Goal: Feedback & Contribution: Contribute content

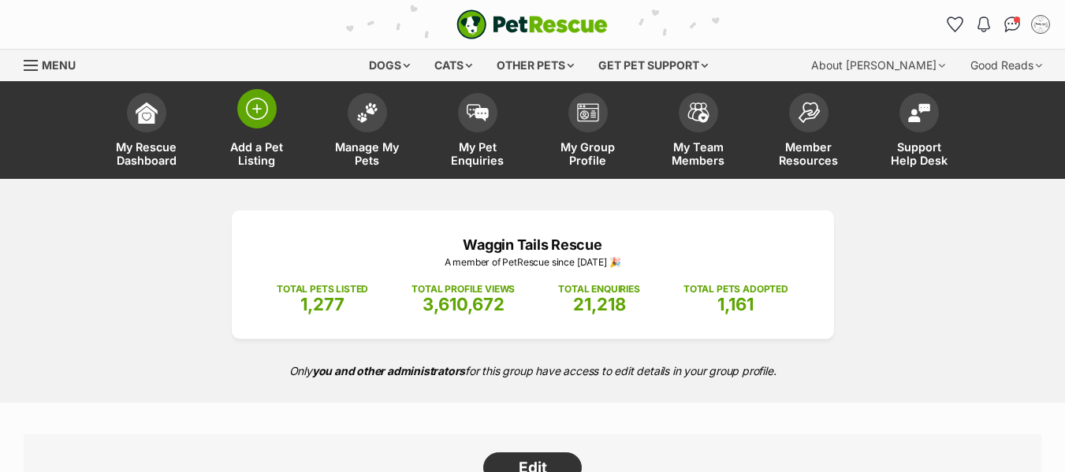
click at [275, 117] on link "Add a Pet Listing" at bounding box center [257, 132] width 110 height 94
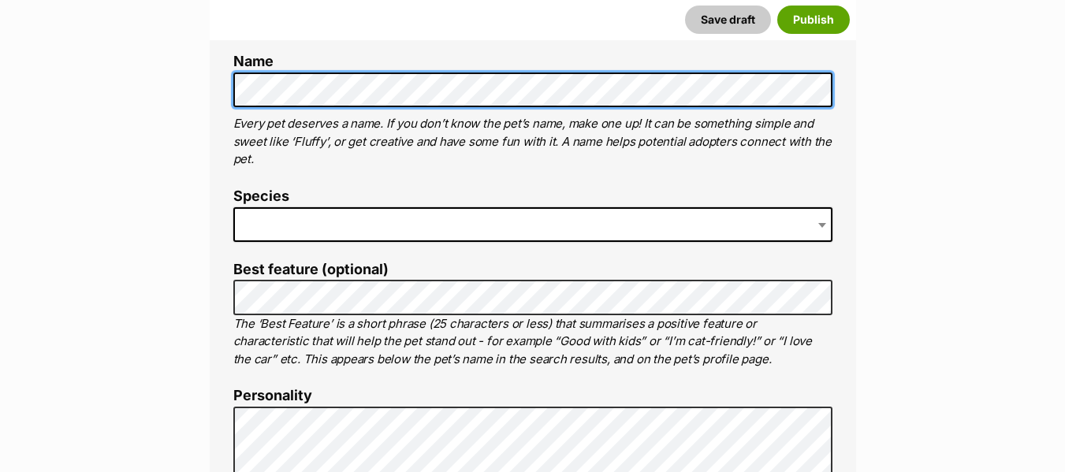
scroll to position [609, 0]
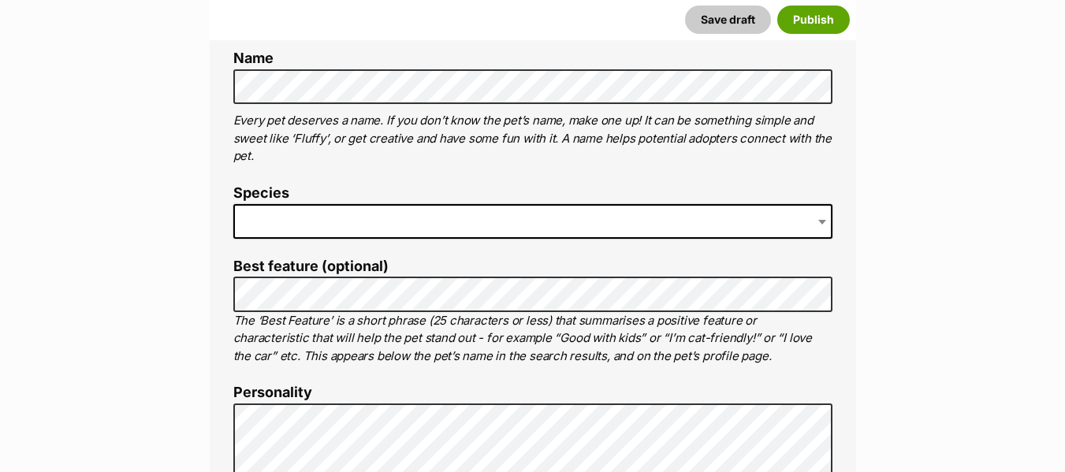
click at [372, 206] on span at bounding box center [532, 221] width 599 height 35
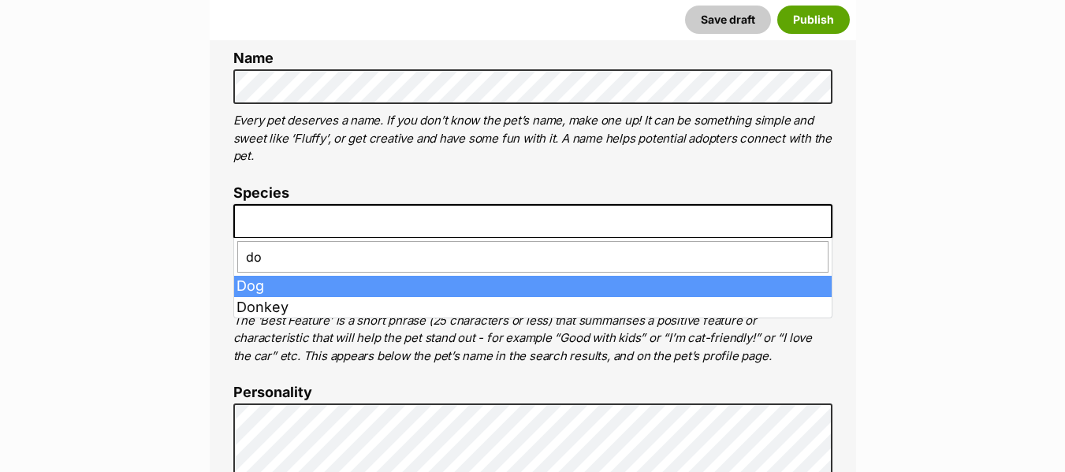
type input "do"
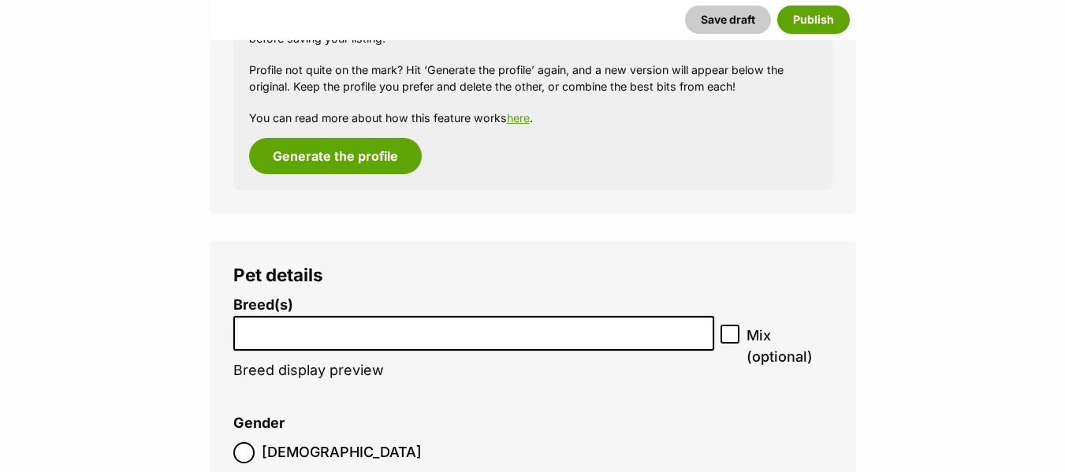
scroll to position [1709, 0]
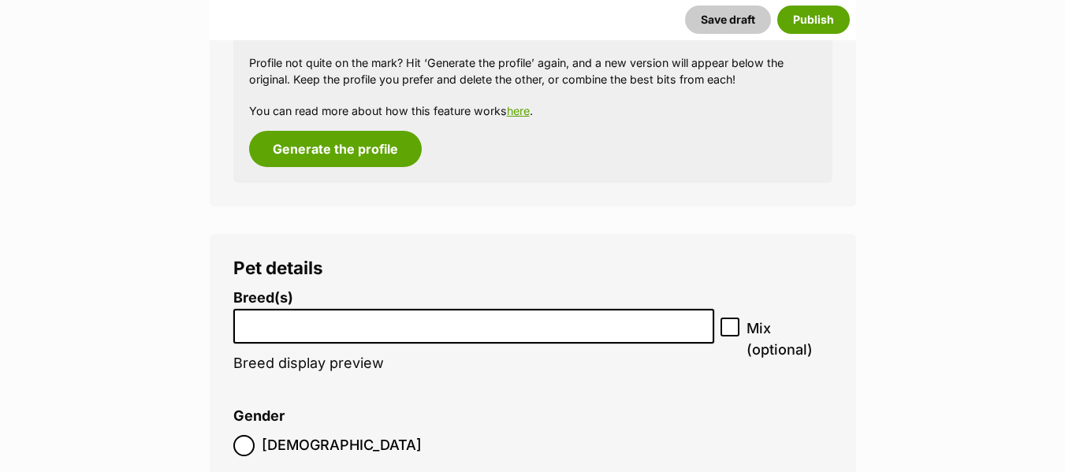
click at [335, 321] on input "search" at bounding box center [474, 322] width 470 height 17
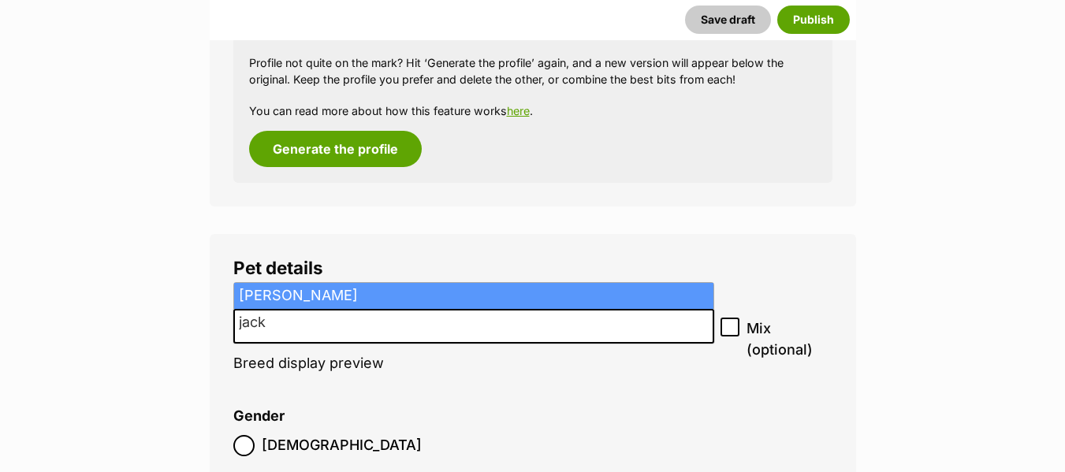
type input "jack"
select select "118"
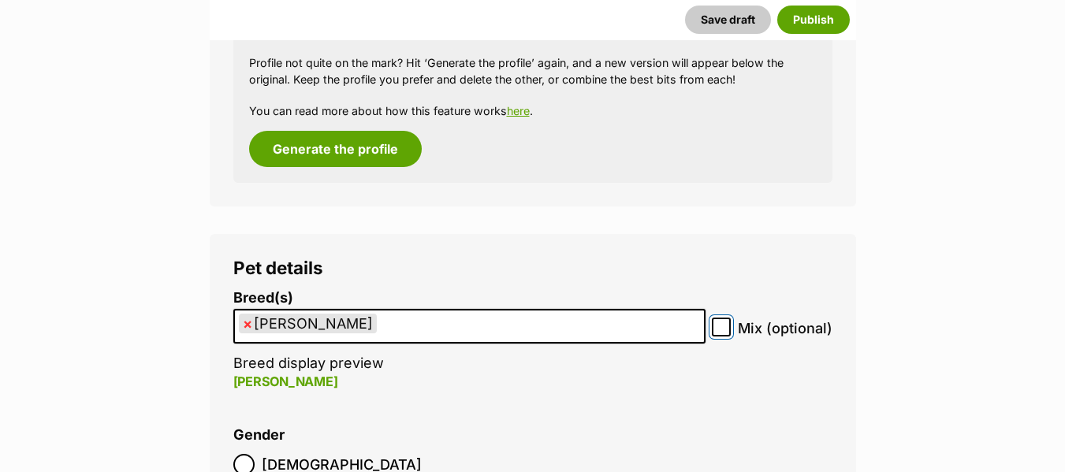
click at [729, 327] on input "Mix (optional)" at bounding box center [721, 327] width 19 height 19
checkbox input "true"
click at [635, 328] on ul "× Jack Russell Terrier" at bounding box center [469, 326] width 469 height 32
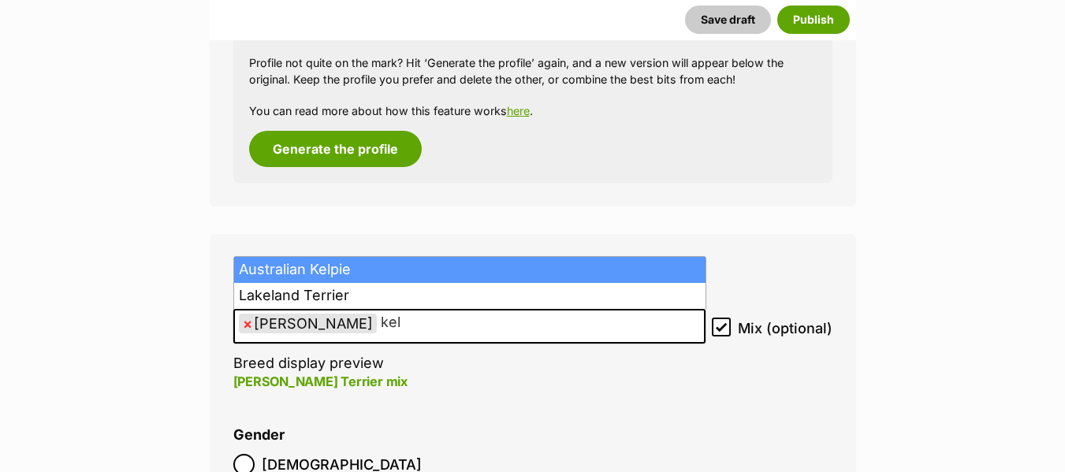
type input "kel"
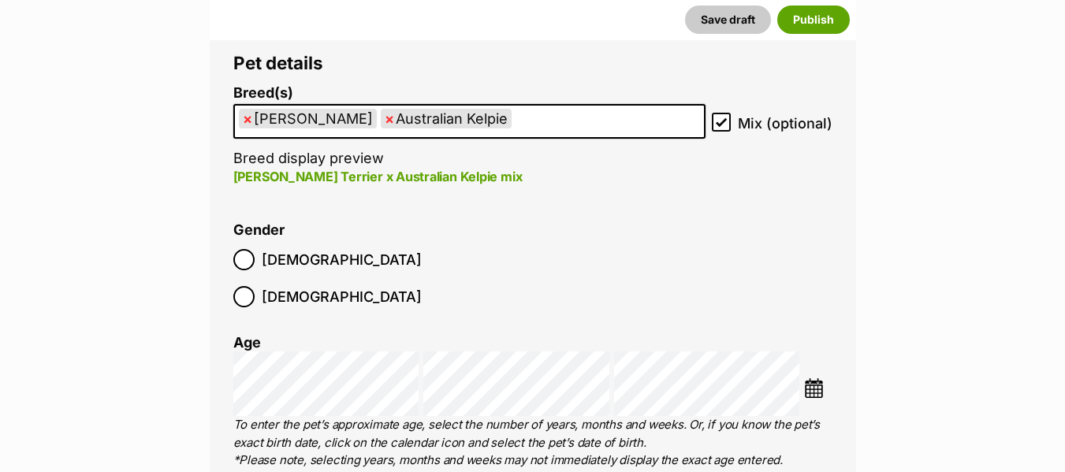
scroll to position [1916, 0]
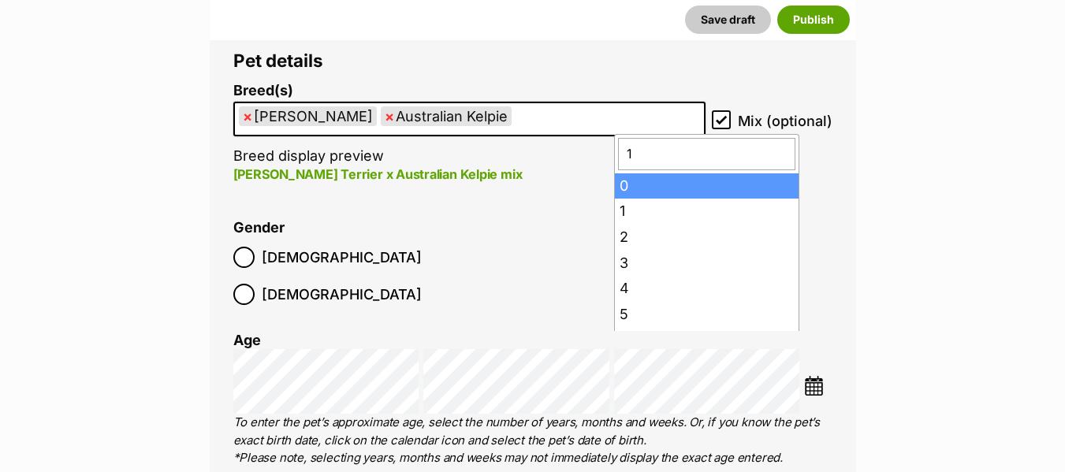
type input "12"
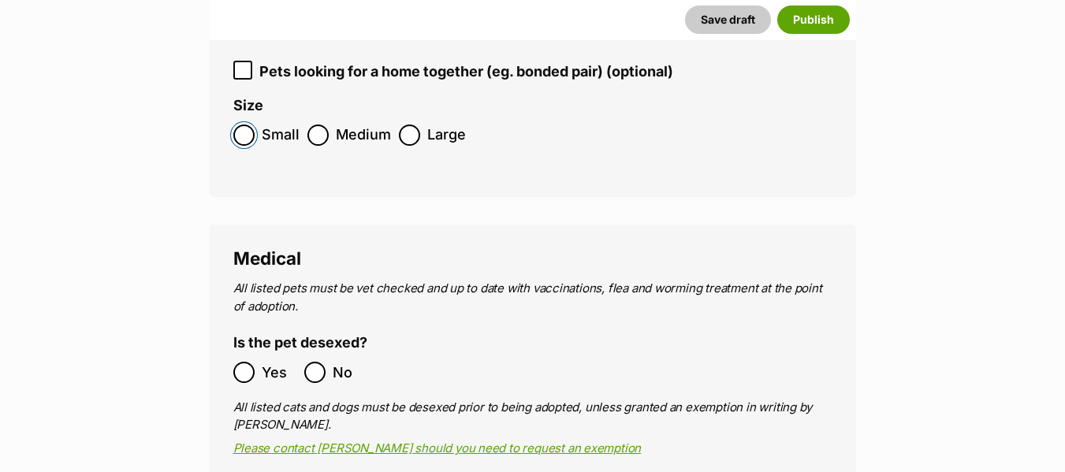
scroll to position [2440, 0]
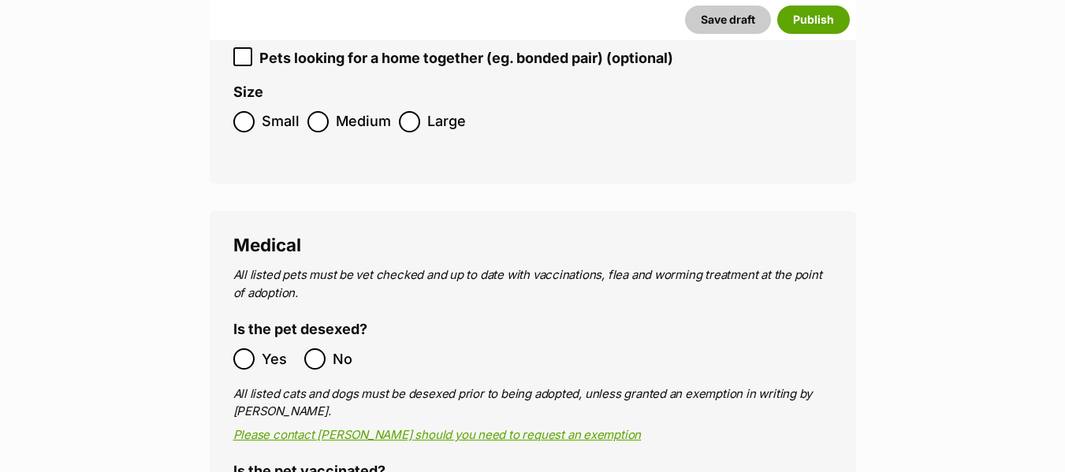
click at [240, 340] on ol "Yes No" at bounding box center [382, 358] width 299 height 37
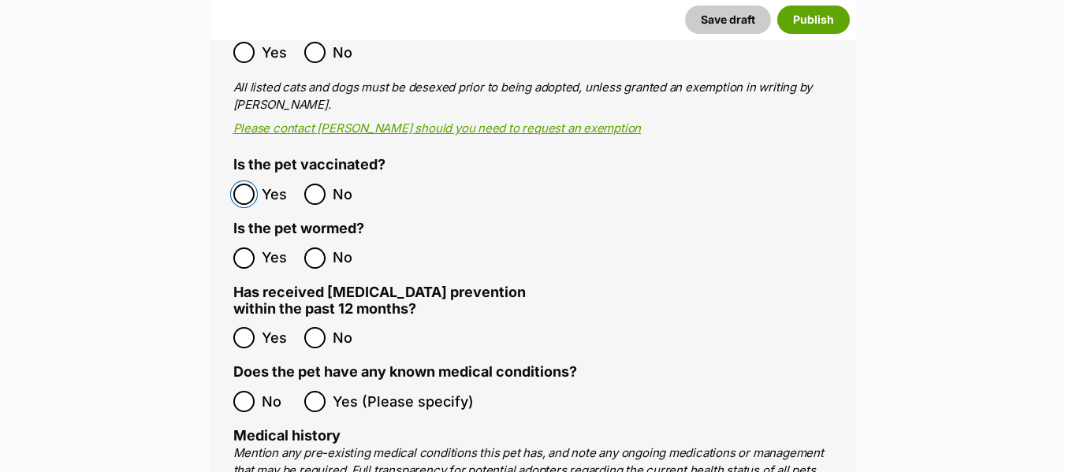
scroll to position [2755, 0]
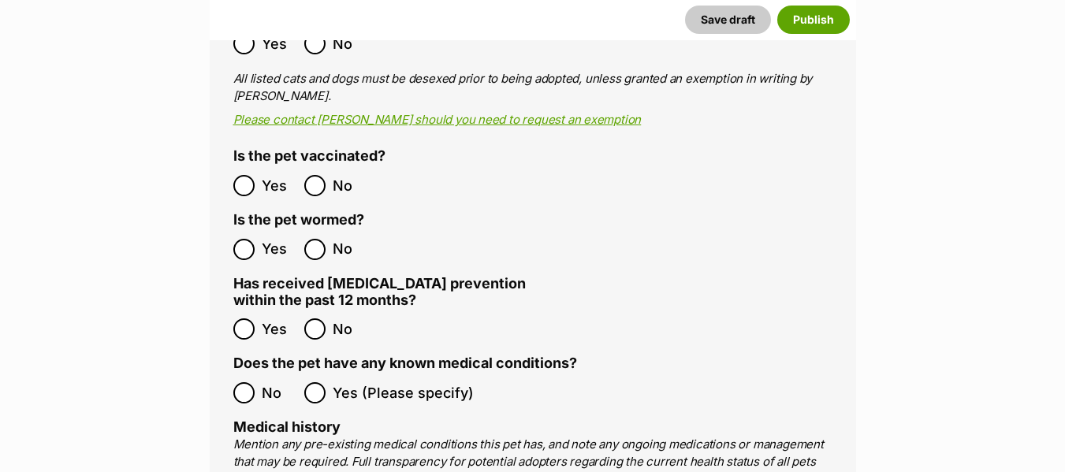
click at [247, 167] on ol "Yes No" at bounding box center [382, 185] width 299 height 37
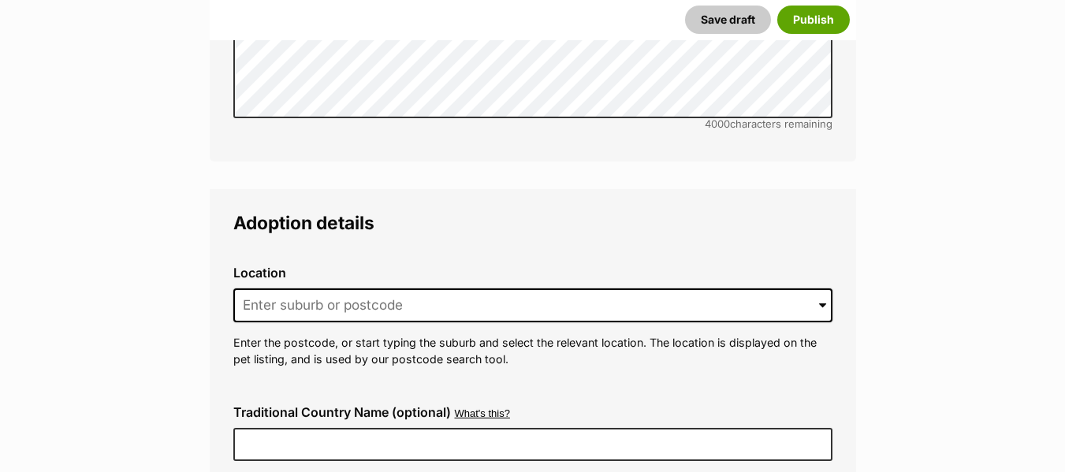
scroll to position [3491, 0]
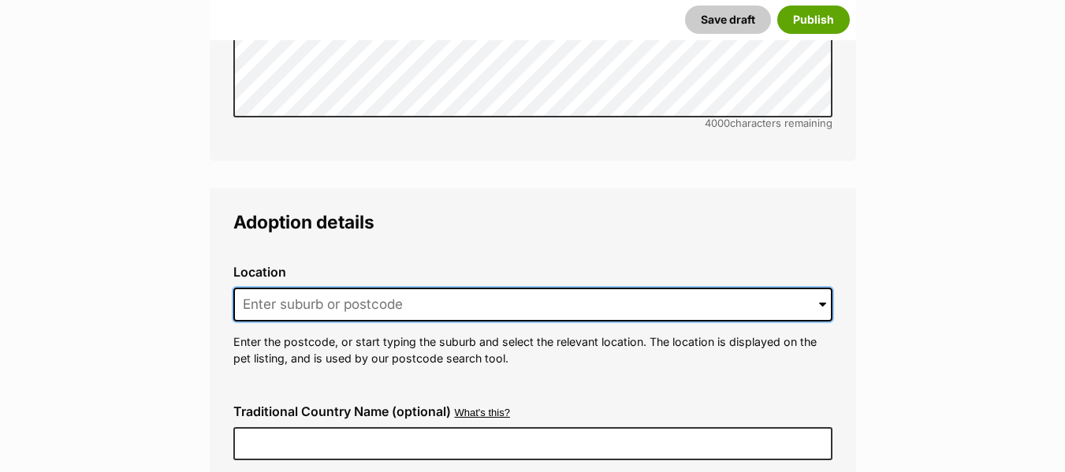
click at [271, 288] on input at bounding box center [532, 305] width 599 height 35
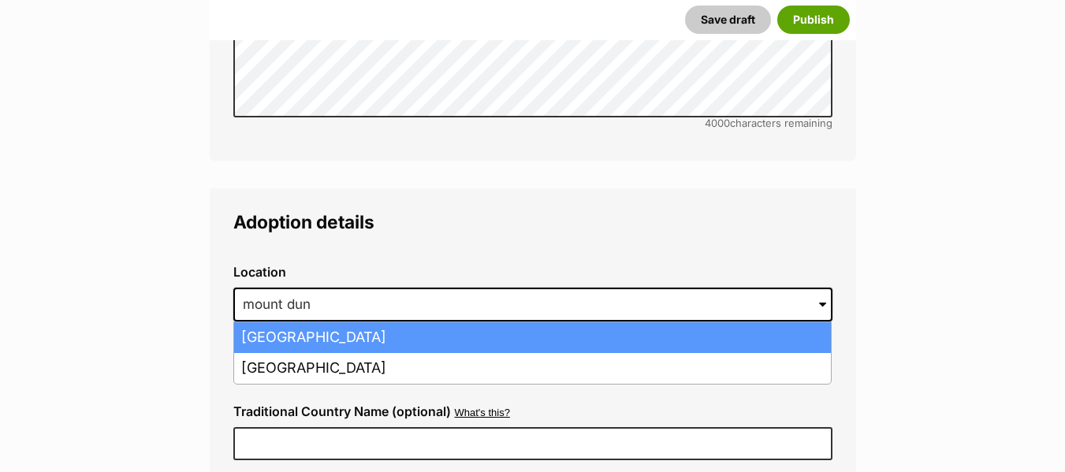
click at [385, 322] on li "Mount Duneed, Victoria, 3216" at bounding box center [532, 337] width 596 height 31
type input "Mount Duneed, Victoria, 3216"
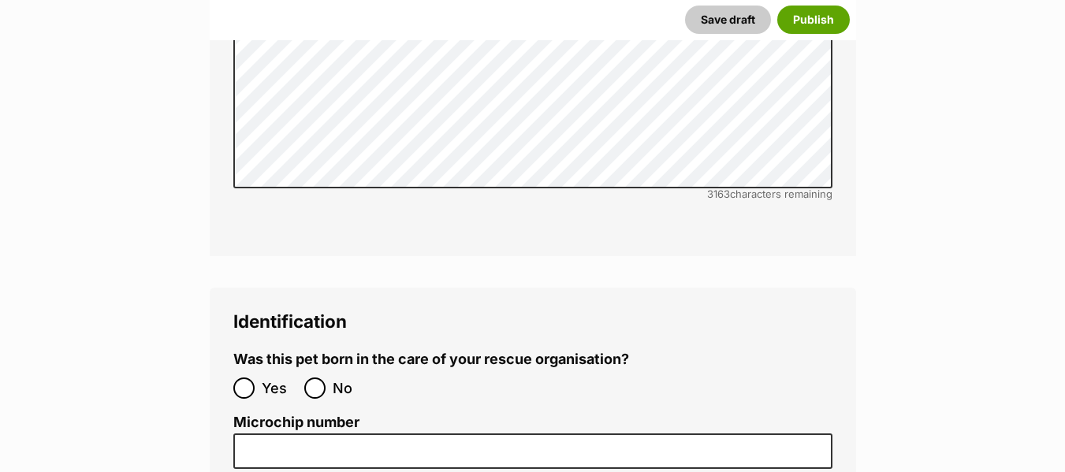
scroll to position [4839, 0]
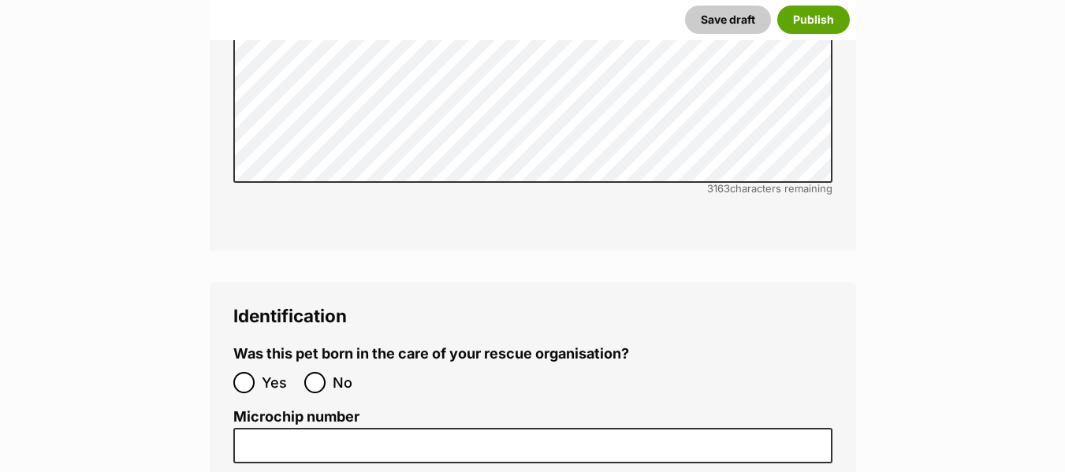
click at [326, 364] on ol "Yes No" at bounding box center [382, 382] width 299 height 37
click at [322, 372] on input "No" at bounding box center [314, 382] width 21 height 21
radio input "true"
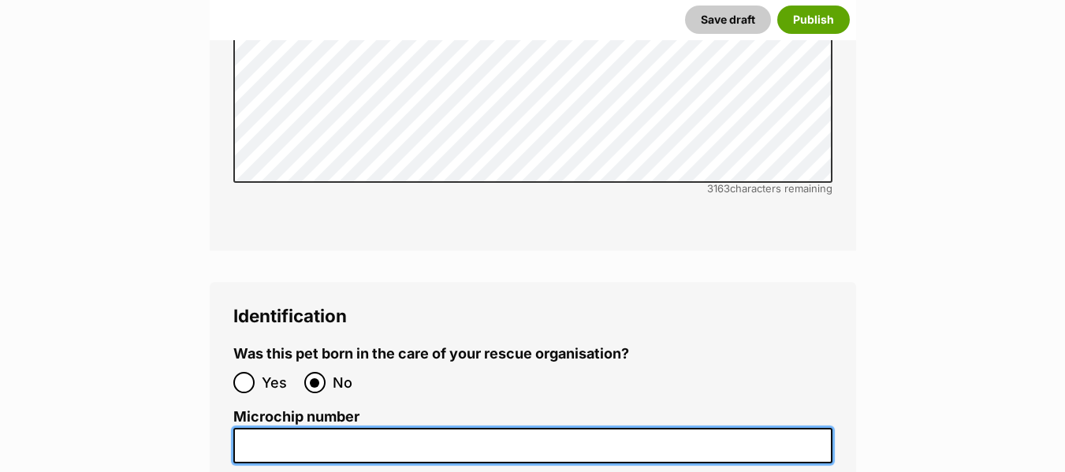
click at [493, 428] on input "Microchip number" at bounding box center [532, 445] width 599 height 35
paste input "953010007909258"
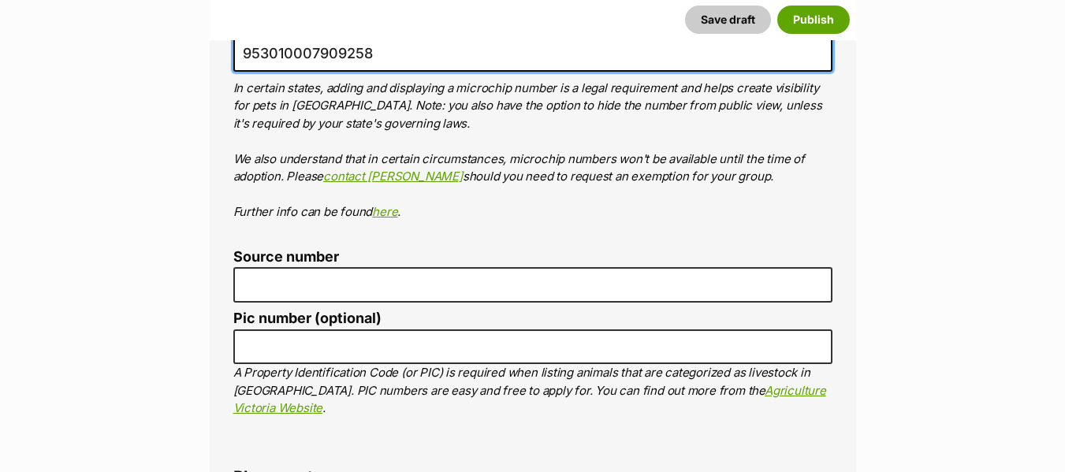
scroll to position [5231, 0]
type input "953010007909258"
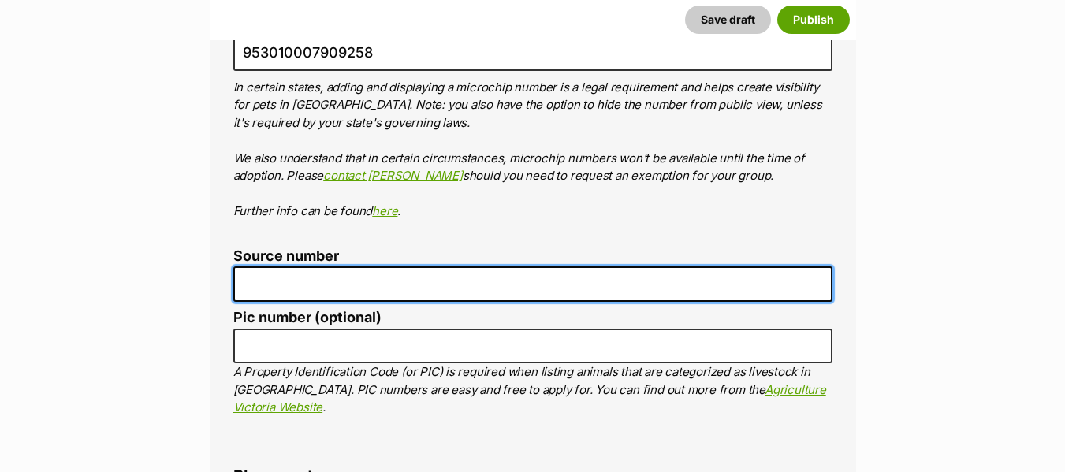
click at [364, 266] on input "Source number" at bounding box center [532, 283] width 599 height 35
type input "RE118644"
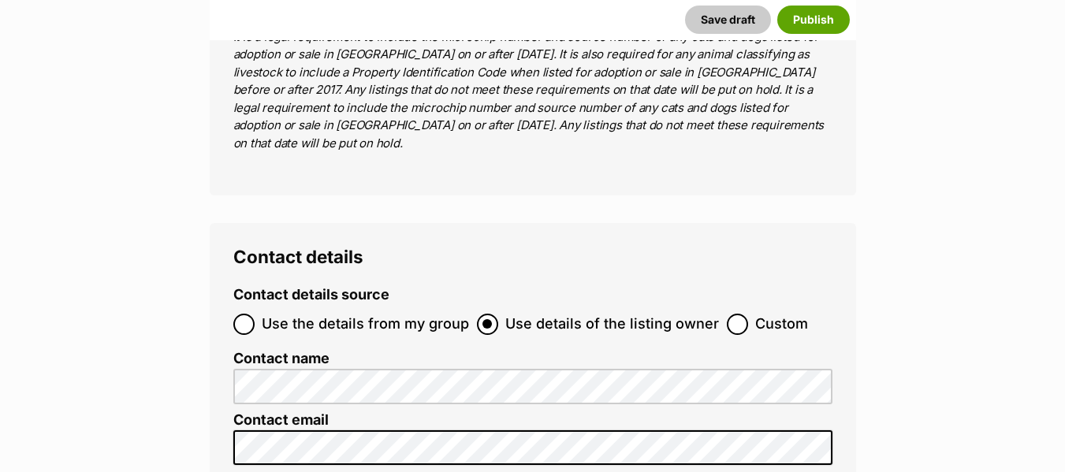
scroll to position [5709, 0]
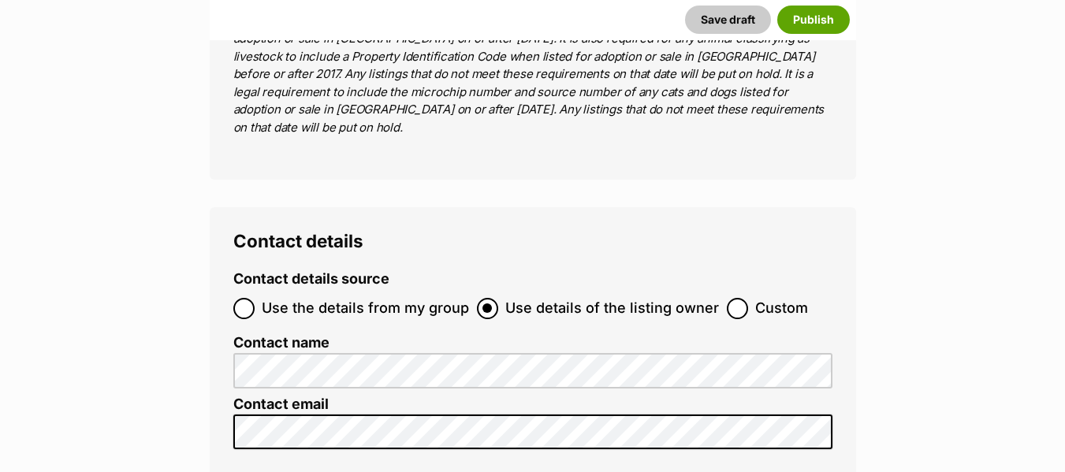
click at [370, 298] on span "Use the details from my group" at bounding box center [365, 308] width 207 height 21
click at [255, 298] on input "Use the details from my group" at bounding box center [243, 308] width 21 height 21
radio input "true"
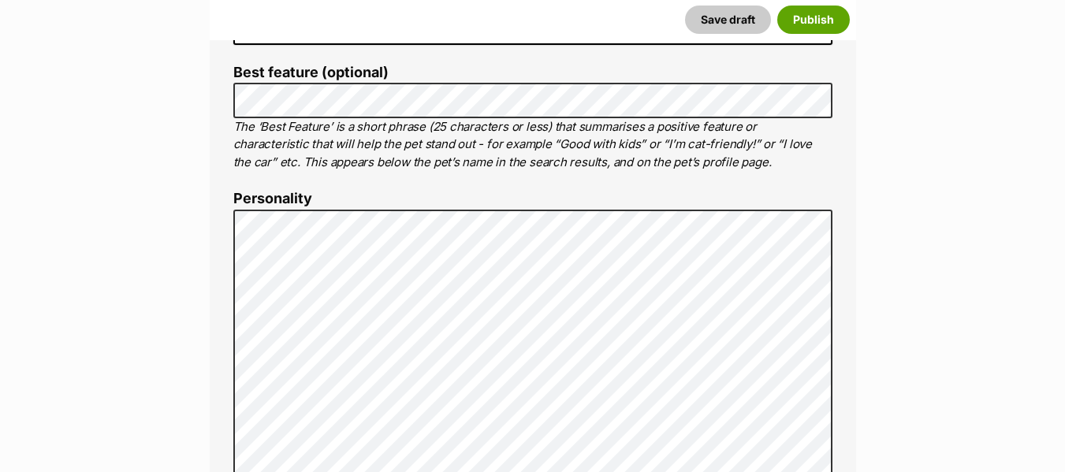
scroll to position [802, 0]
click at [815, 24] on button "Publish" at bounding box center [813, 20] width 72 height 28
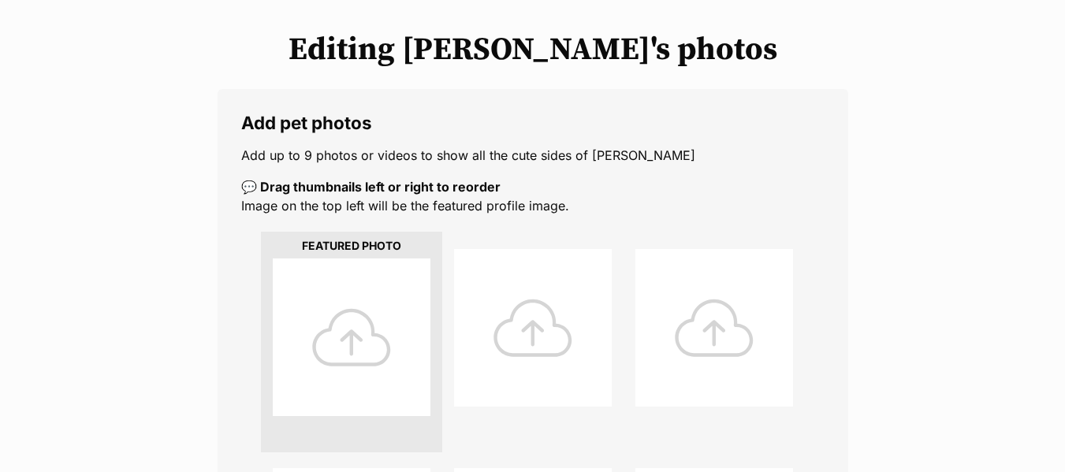
scroll to position [180, 0]
click at [364, 337] on div at bounding box center [352, 337] width 158 height 158
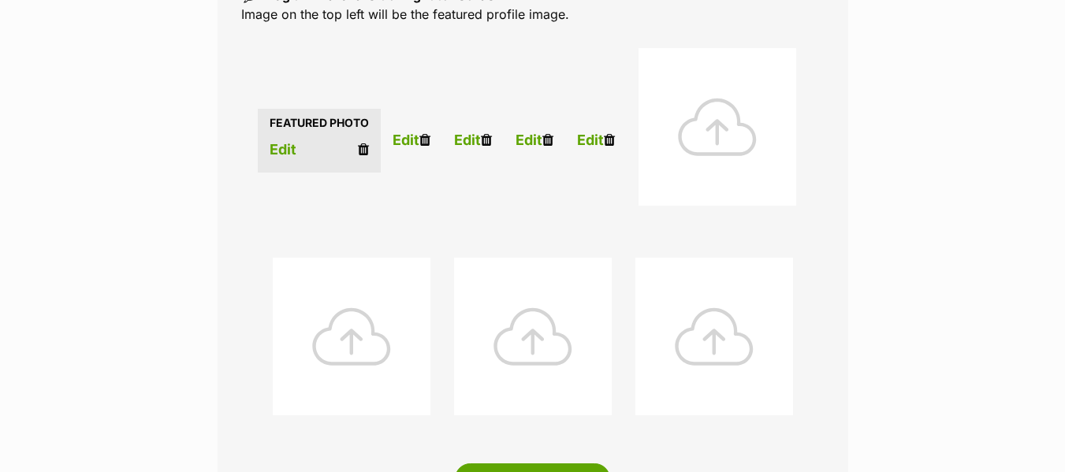
scroll to position [373, 0]
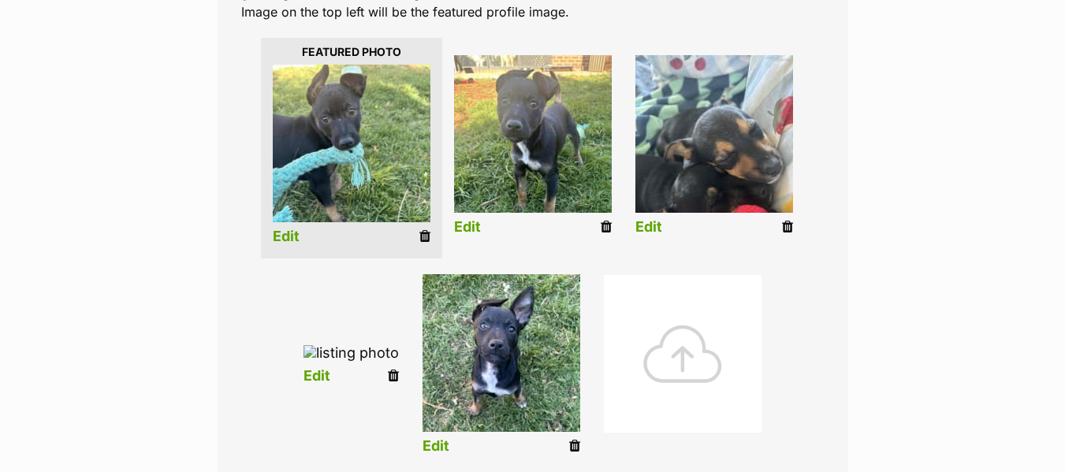
click at [399, 383] on icon at bounding box center [393, 376] width 11 height 14
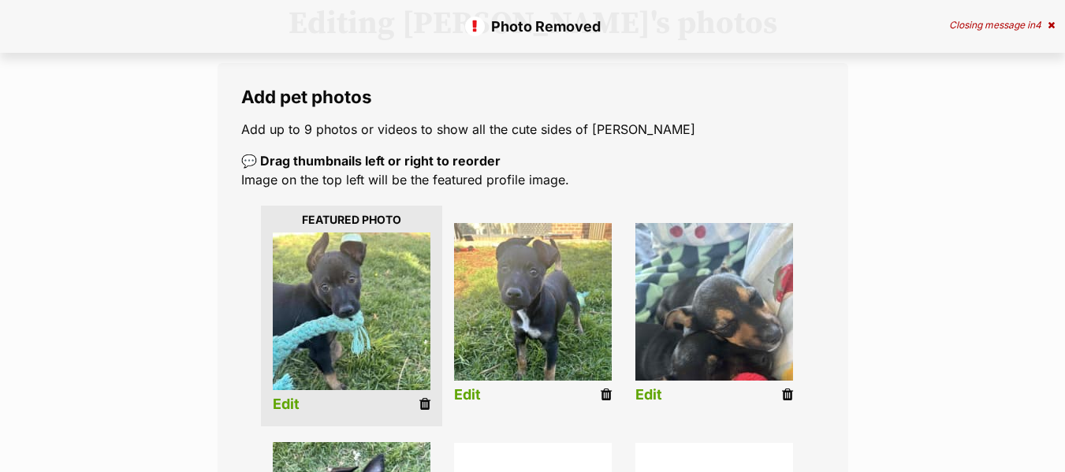
scroll to position [206, 0]
click at [294, 407] on link "Edit" at bounding box center [286, 404] width 27 height 17
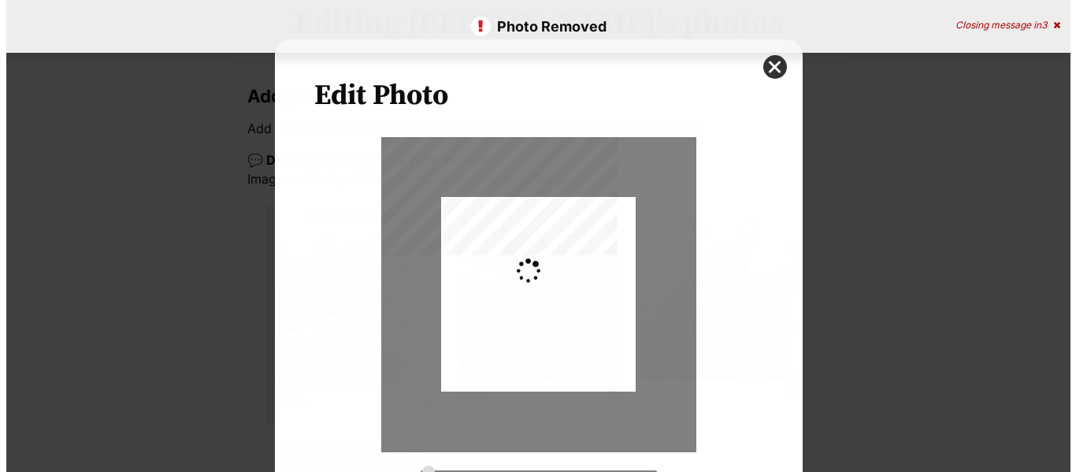
scroll to position [0, 0]
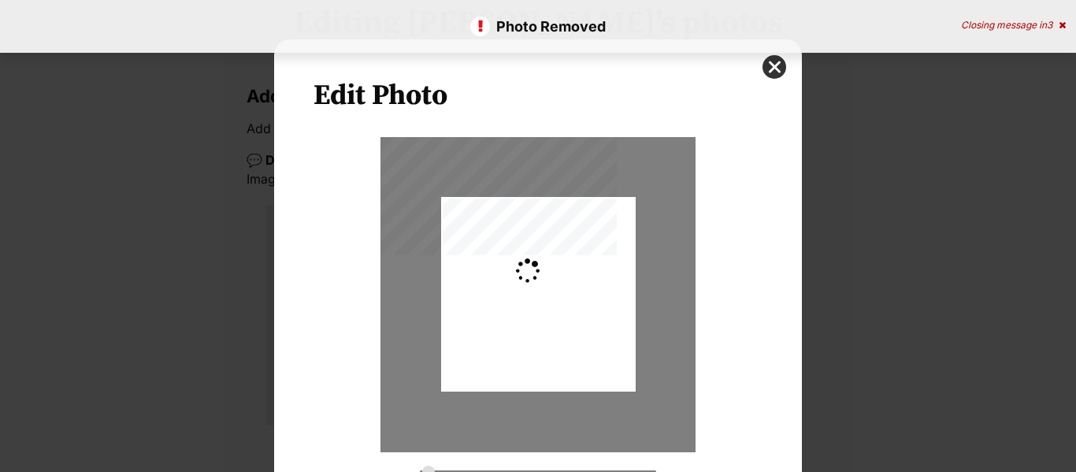
type input "0.2744"
drag, startPoint x: 516, startPoint y: 288, endPoint x: 502, endPoint y: 398, distance: 111.2
click at [502, 398] on div "Dialog Window - Close (Press escape to close)" at bounding box center [538, 326] width 195 height 259
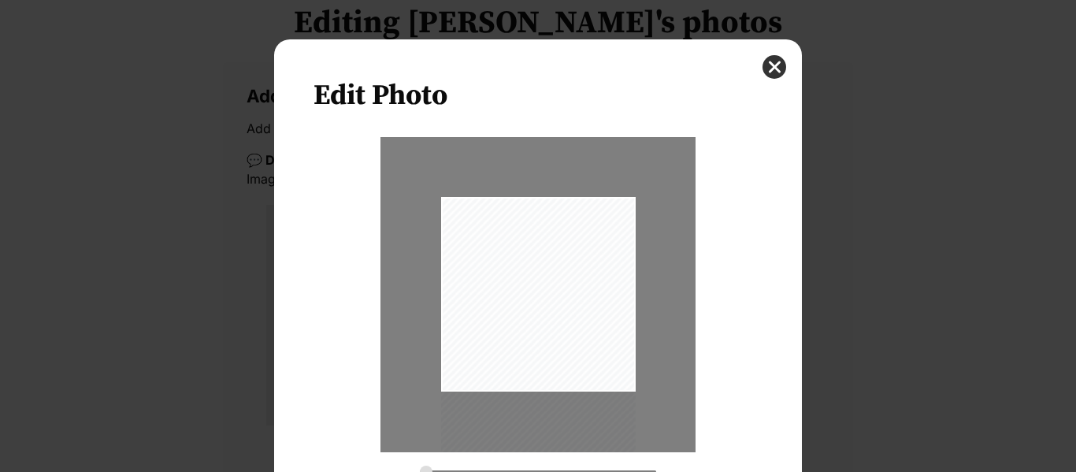
scroll to position [116, 0]
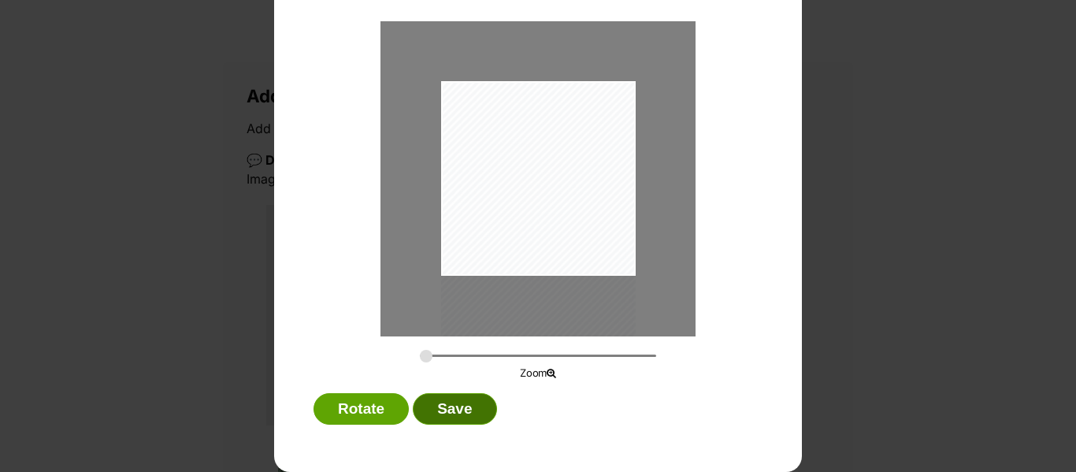
click at [437, 408] on button "Save" at bounding box center [455, 409] width 84 height 32
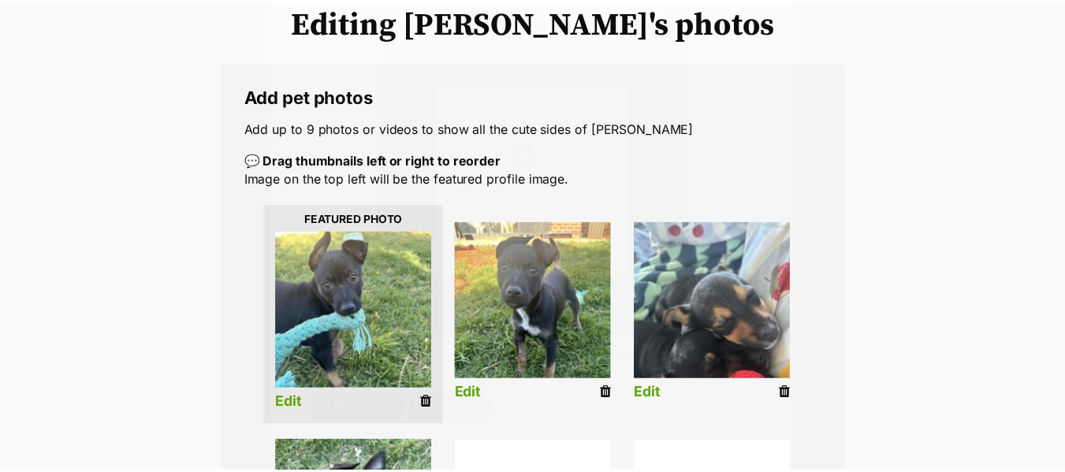
scroll to position [206, 0]
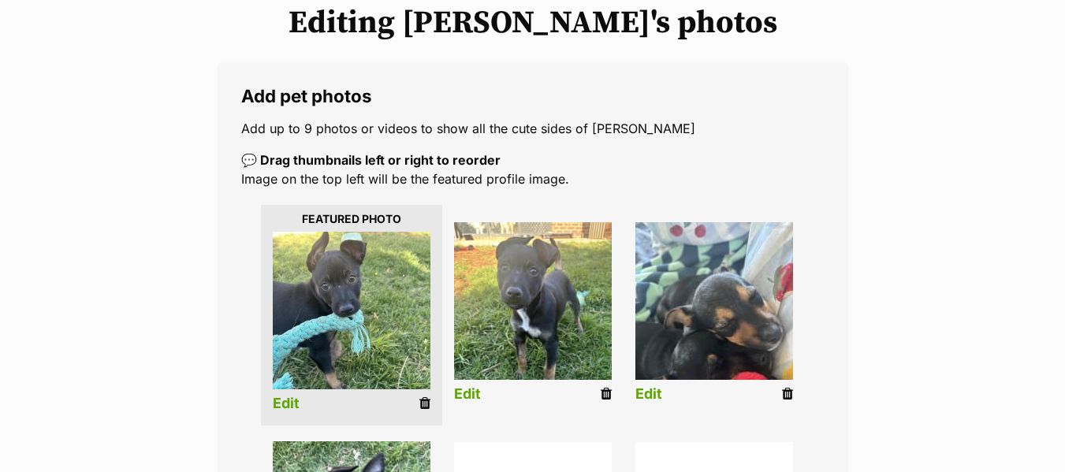
click at [652, 390] on link "Edit" at bounding box center [648, 394] width 27 height 17
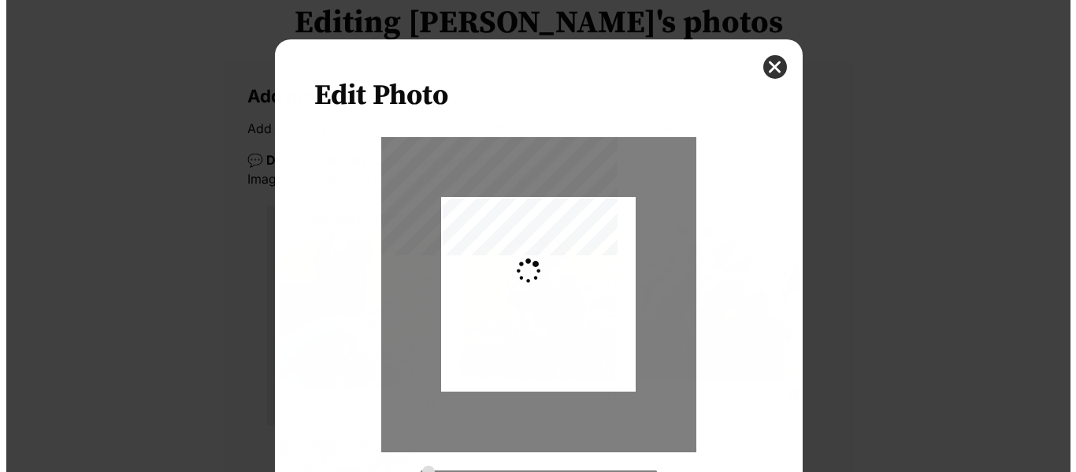
scroll to position [0, 0]
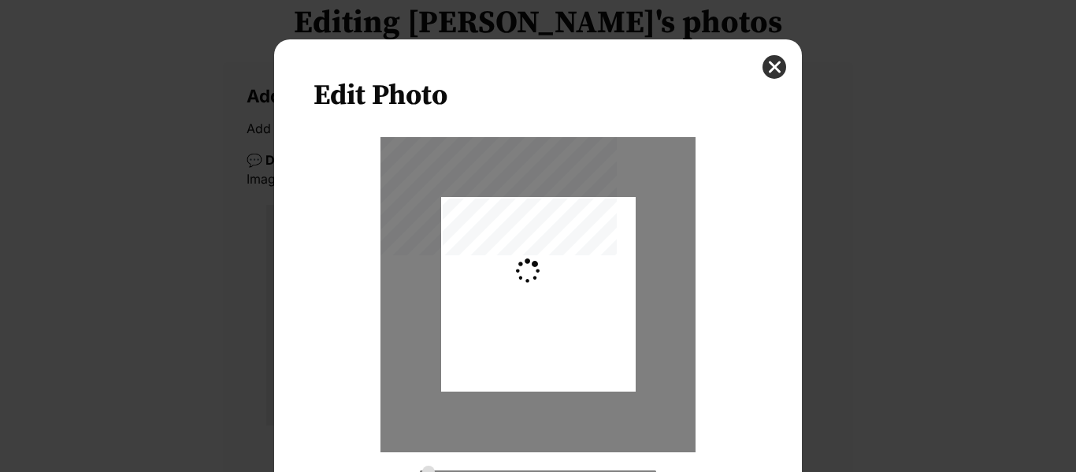
type input "0.2744"
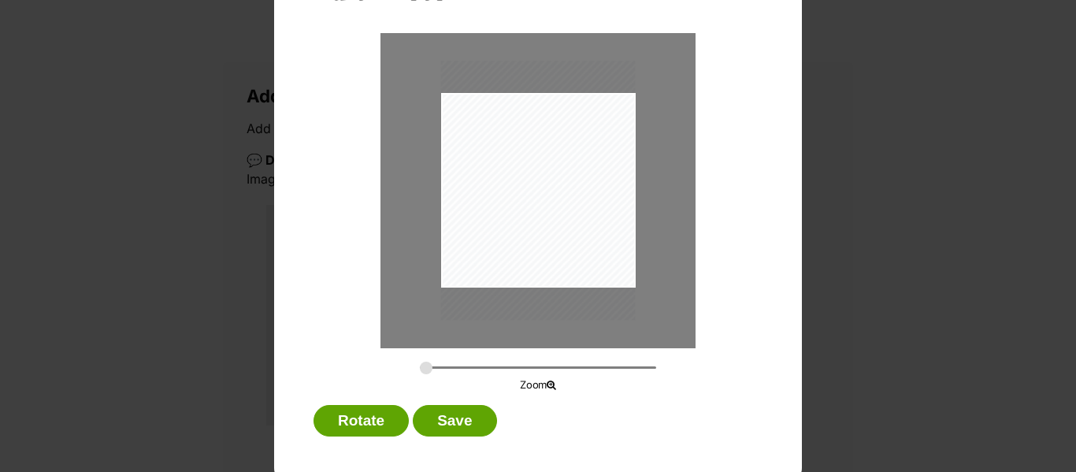
scroll to position [105, 0]
drag, startPoint x: 566, startPoint y: 238, endPoint x: 557, endPoint y: 229, distance: 12.8
click at [557, 229] on div "Dialog Window - Close (Press escape to close)" at bounding box center [538, 179] width 195 height 259
click at [455, 421] on button "Save" at bounding box center [455, 420] width 84 height 32
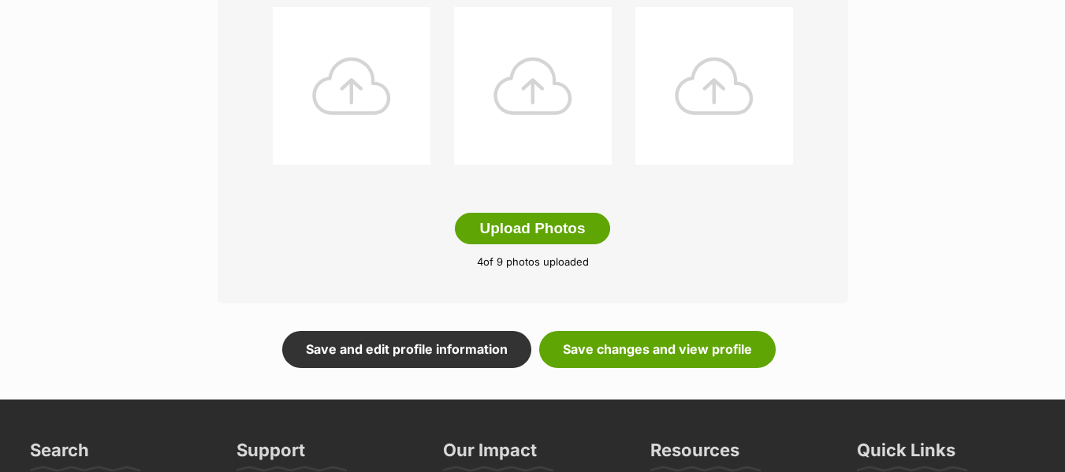
scroll to position [904, 0]
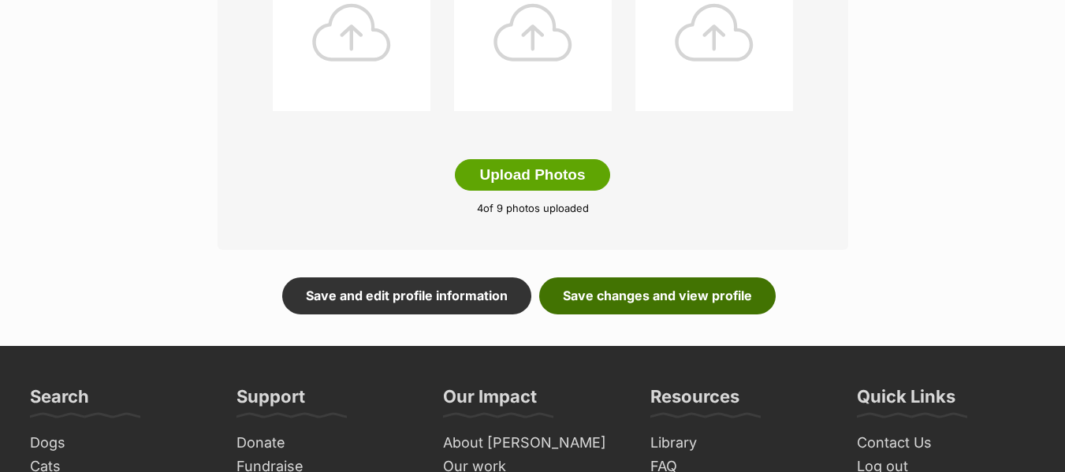
click at [596, 286] on link "Save changes and view profile" at bounding box center [657, 295] width 236 height 36
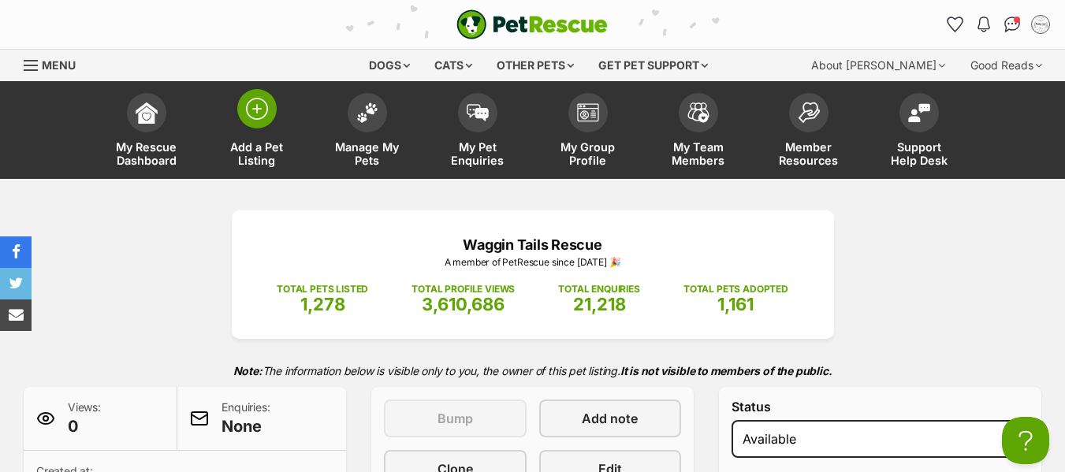
click at [264, 110] on img at bounding box center [257, 109] width 22 height 22
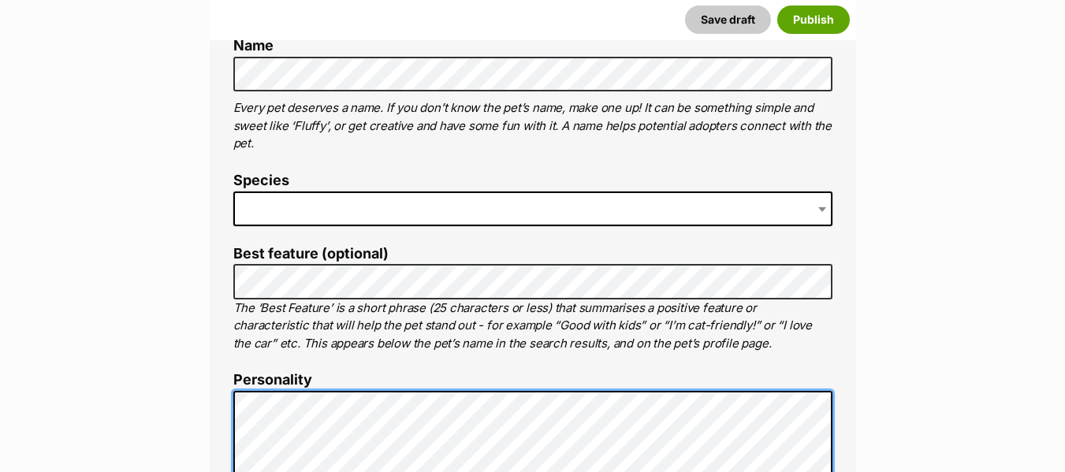
scroll to position [619, 0]
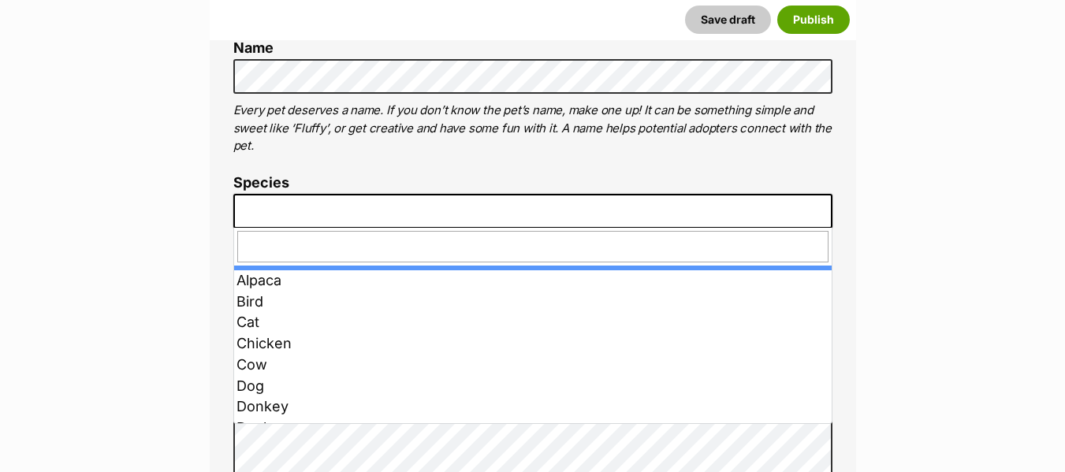
click at [299, 217] on span at bounding box center [532, 211] width 599 height 35
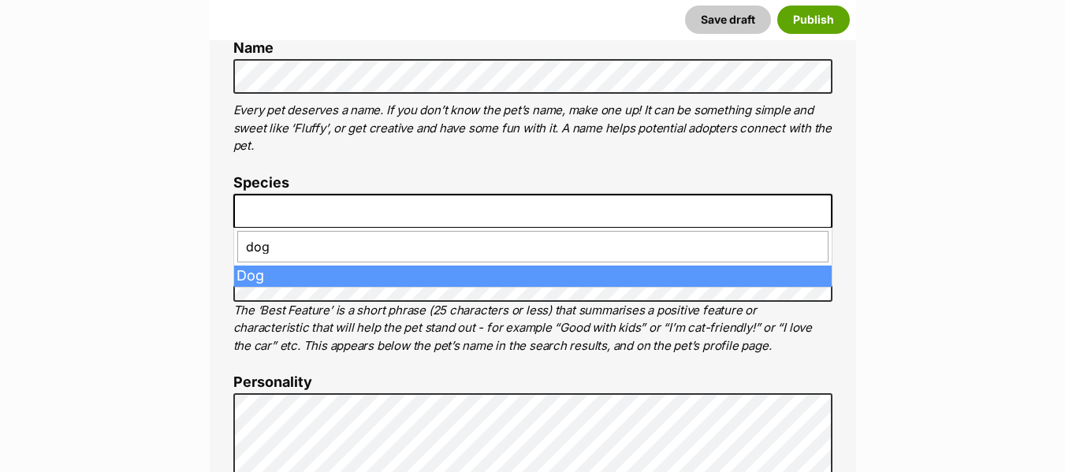
type input "dog"
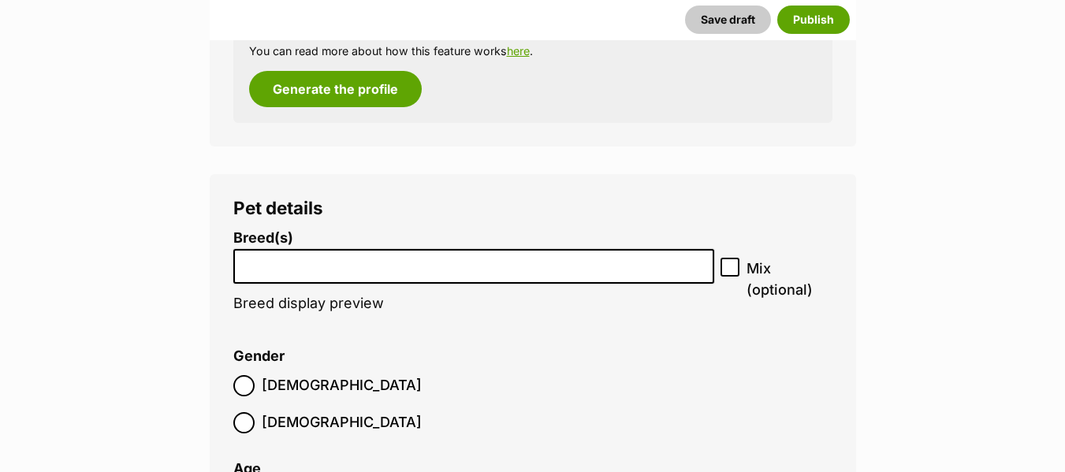
scroll to position [1772, 0]
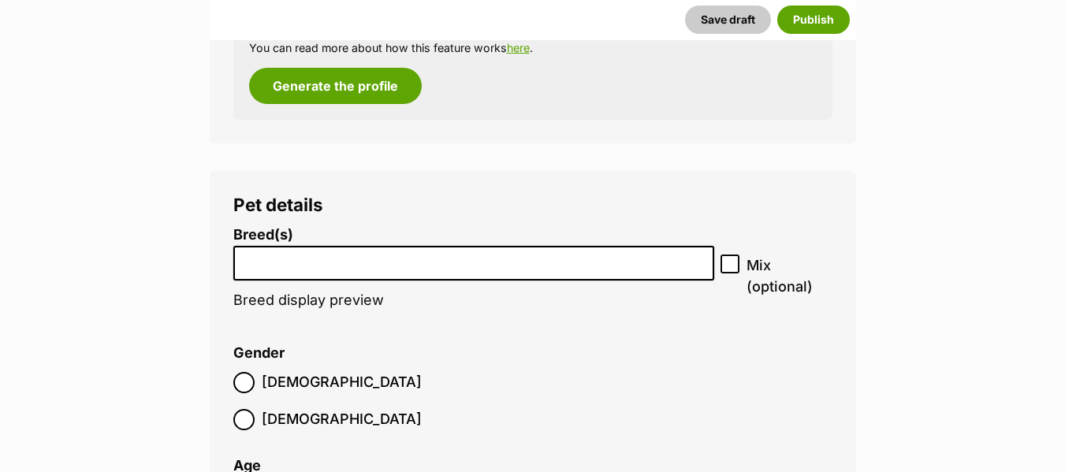
click at [307, 270] on li at bounding box center [474, 263] width 470 height 32
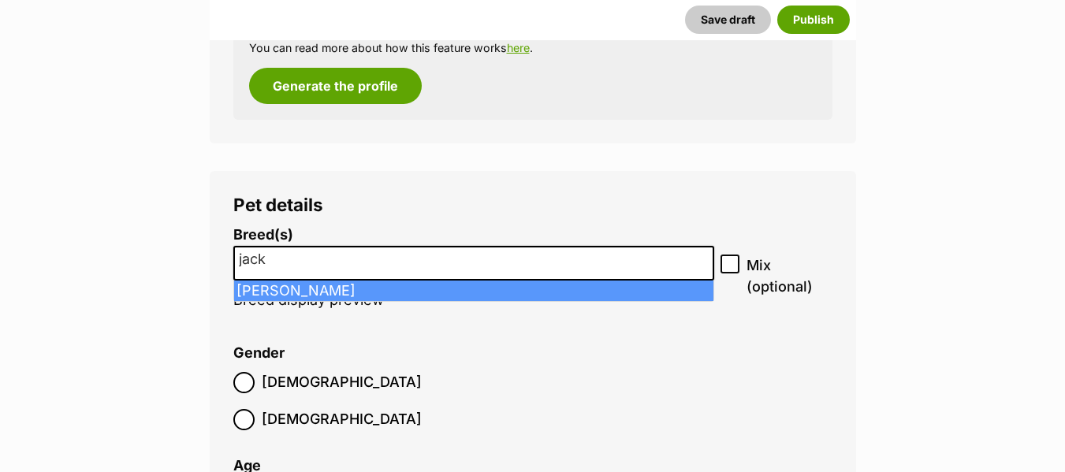
type input "jack"
select select "118"
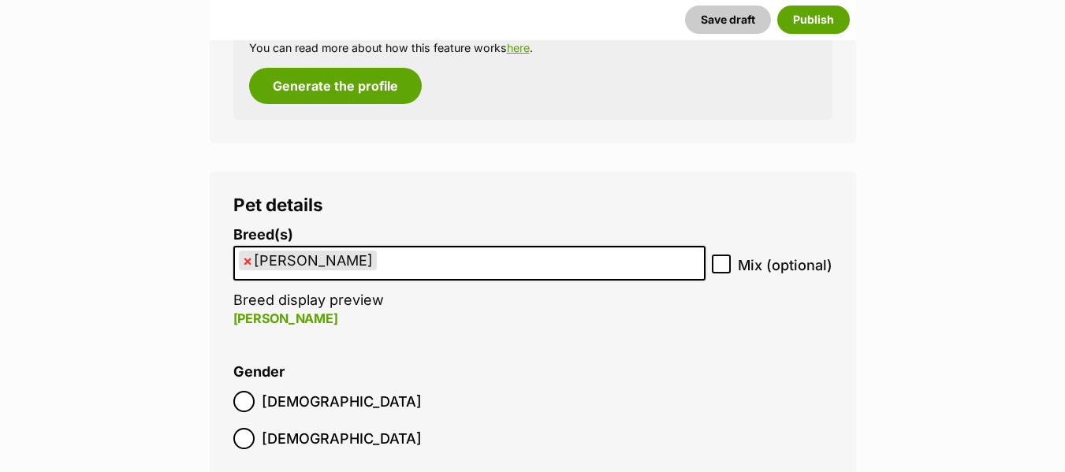
click at [710, 264] on div "Breed(s) Jack Russell Terrier Affenpinscher Afghan Hound Airedale Terrier Akita…" at bounding box center [532, 285] width 599 height 117
click at [719, 265] on icon at bounding box center [720, 263] width 11 height 11
click at [719, 265] on input "Mix (optional)" at bounding box center [721, 264] width 19 height 19
checkbox input "true"
click at [613, 270] on ul "× Jack Russell Terrier" at bounding box center [469, 263] width 469 height 32
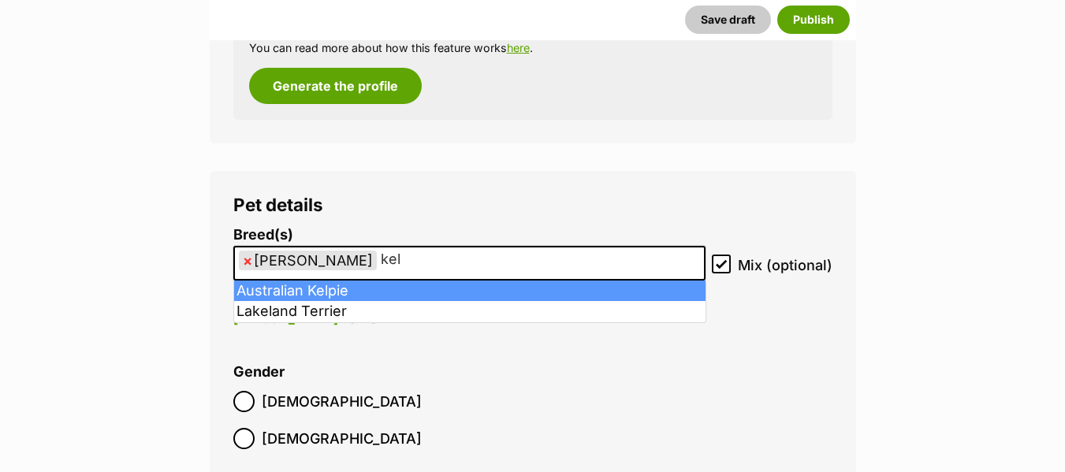
type input "kel"
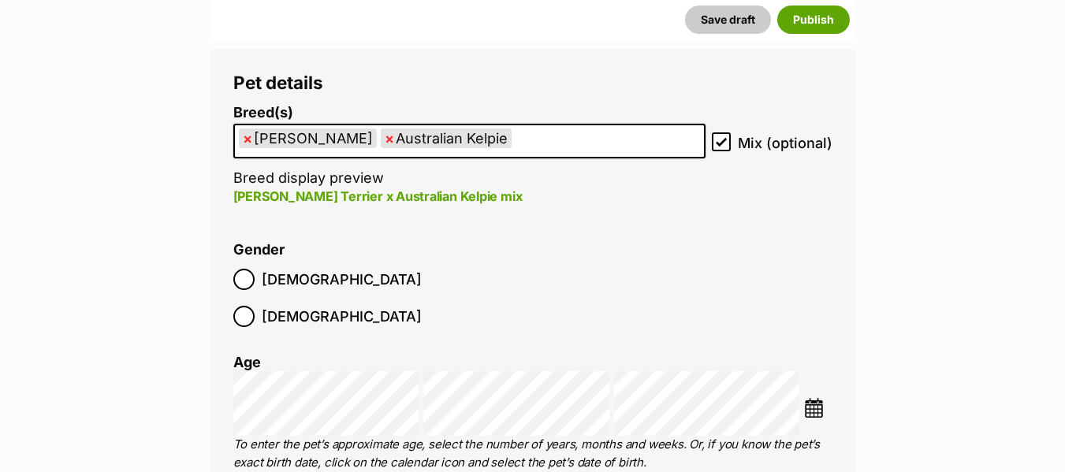
scroll to position [1925, 0]
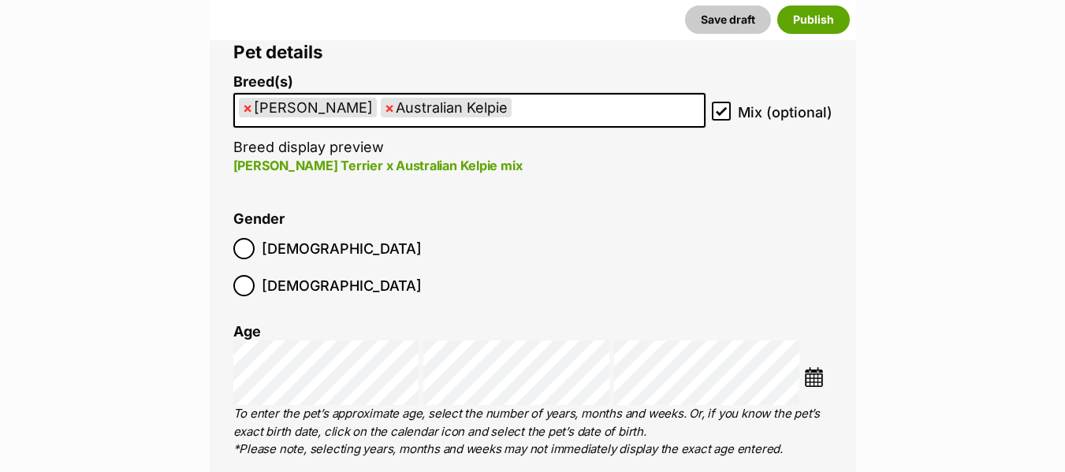
click at [341, 275] on span "Female" at bounding box center [342, 285] width 160 height 21
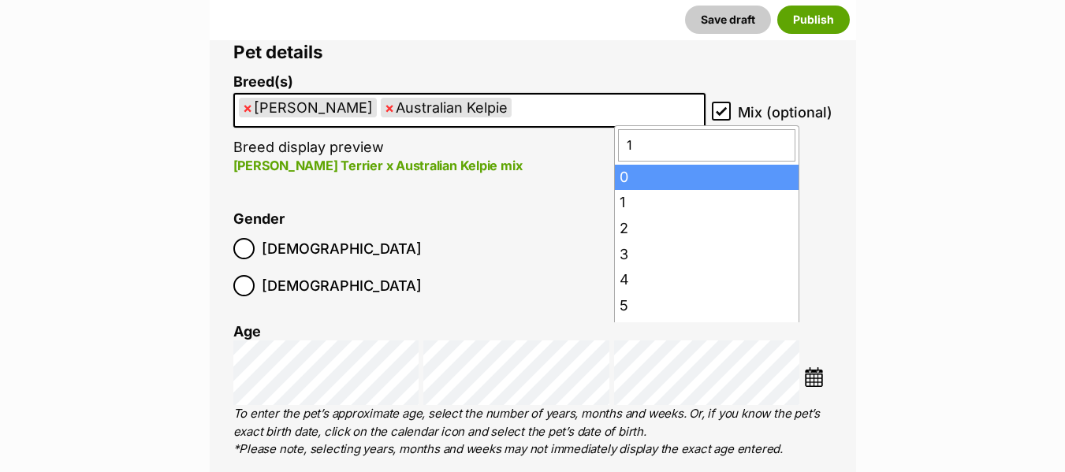
type input "12"
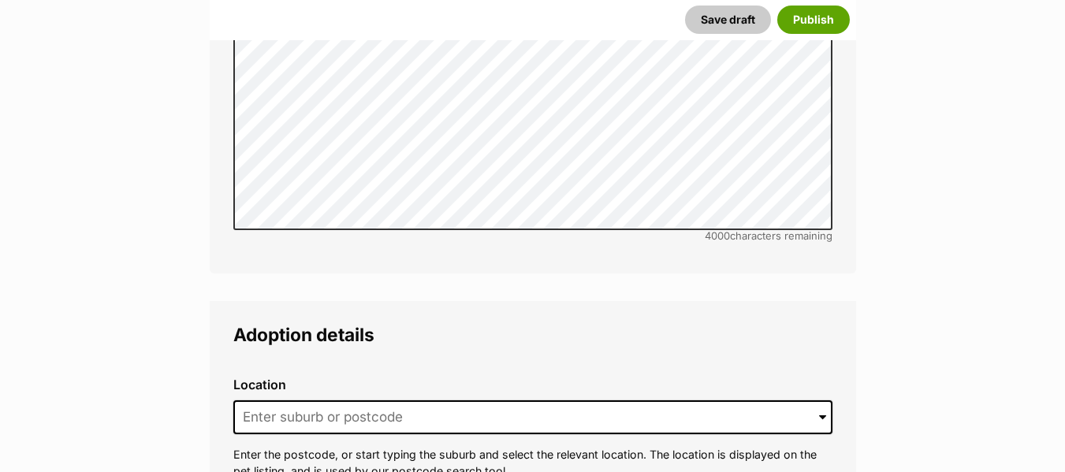
scroll to position [3499, 0]
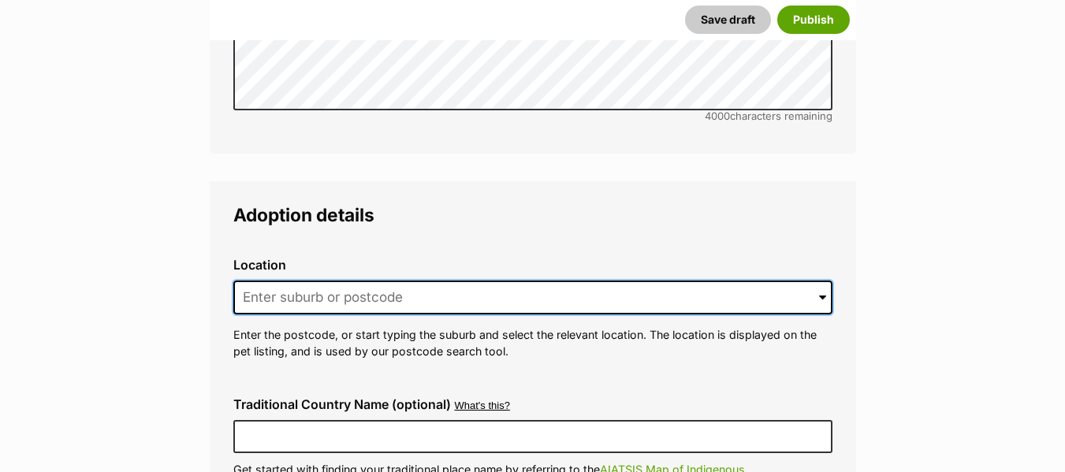
click at [277, 281] on input at bounding box center [532, 298] width 599 height 35
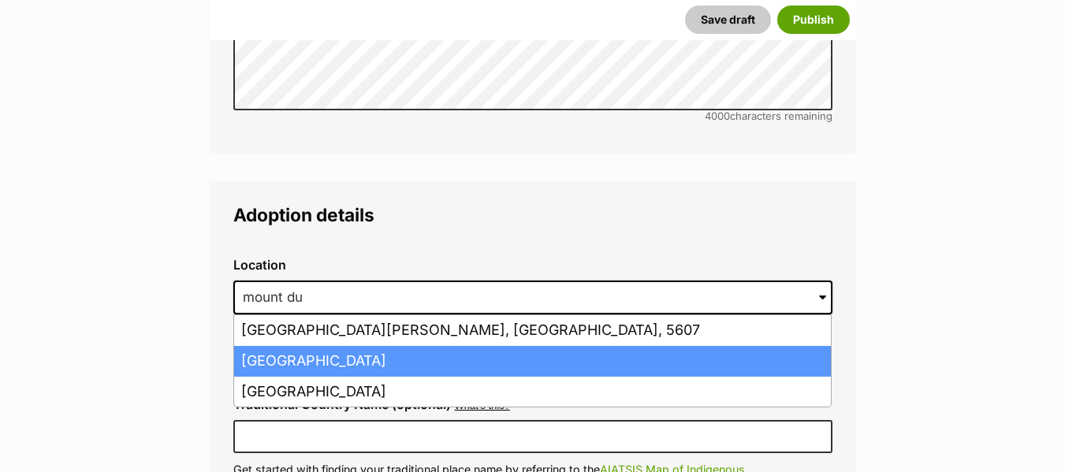
click at [292, 346] on li "Mount Duneed, Victoria, 3216" at bounding box center [532, 361] width 596 height 31
type input "Mount Duneed, Victoria, 3216"
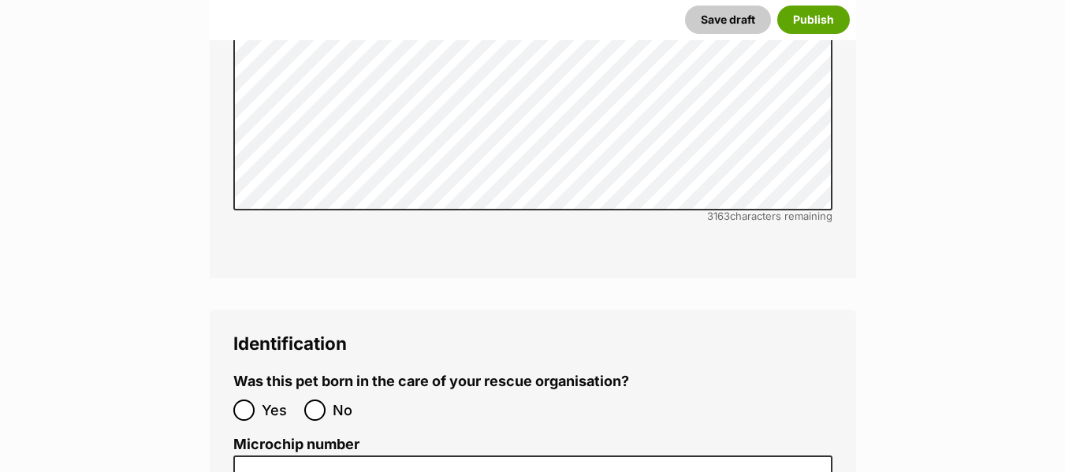
scroll to position [4812, 0]
click at [320, 399] on input "No" at bounding box center [314, 409] width 21 height 21
radio input "true"
click at [336, 436] on label "Microchip number" at bounding box center [532, 444] width 599 height 17
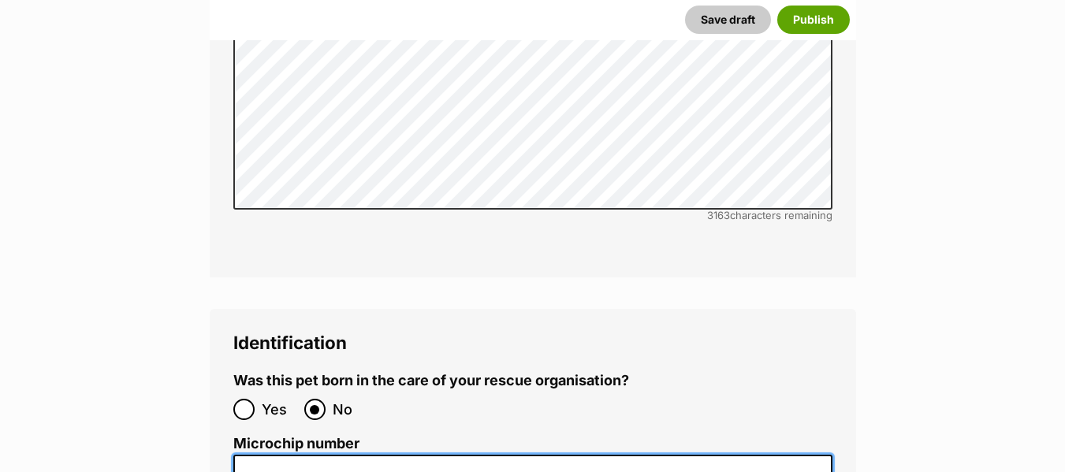
click at [336, 455] on input "Microchip number" at bounding box center [532, 472] width 599 height 35
click at [344, 455] on input "Microchip number" at bounding box center [532, 472] width 599 height 35
paste input "953010007943665"
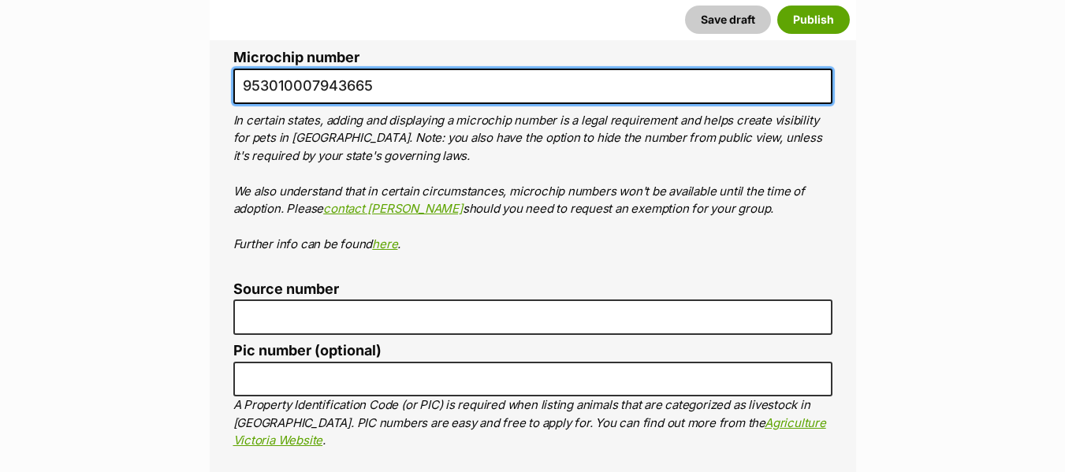
scroll to position [5200, 0]
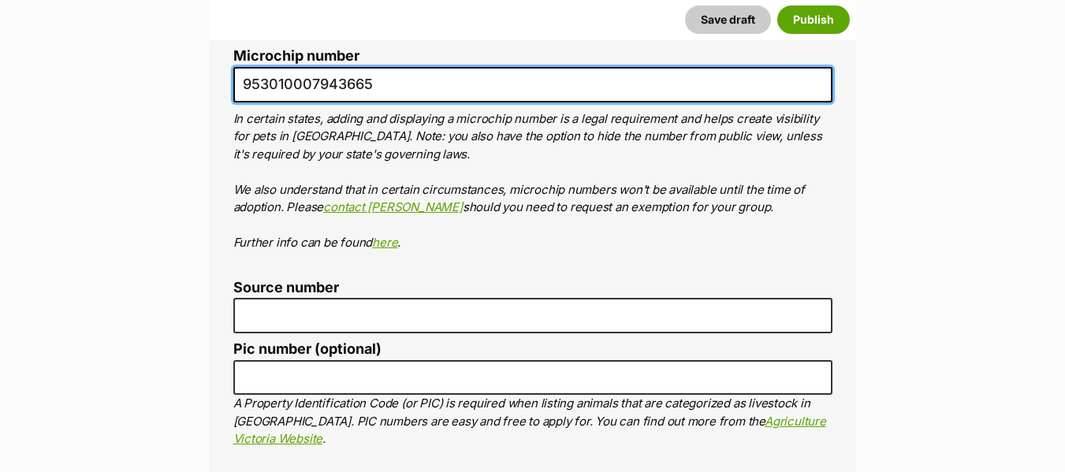
type input "953010007943665"
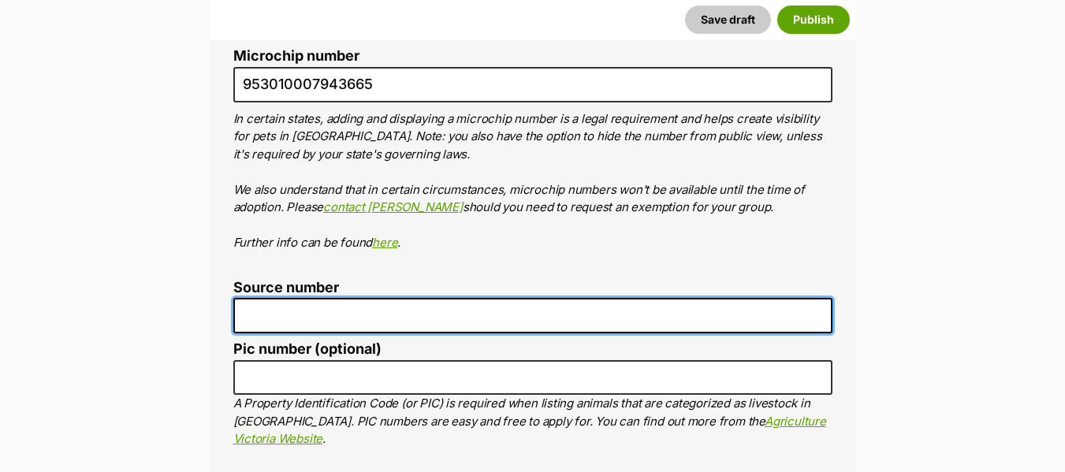
click at [297, 298] on input "Source number" at bounding box center [532, 315] width 599 height 35
type input "RE118644"
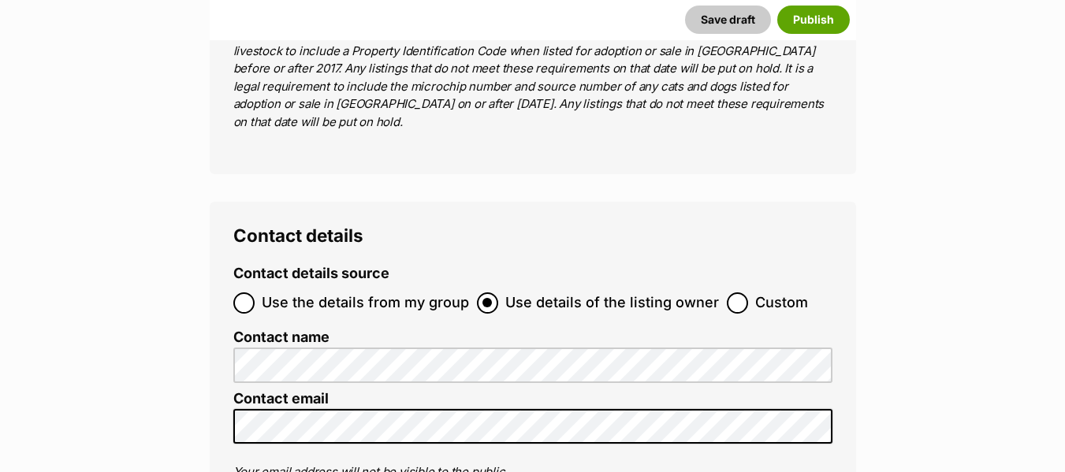
scroll to position [5715, 0]
click at [287, 292] on span "Use the details from my group" at bounding box center [365, 302] width 207 height 21
click at [255, 292] on input "Use the details from my group" at bounding box center [243, 302] width 21 height 21
radio input "true"
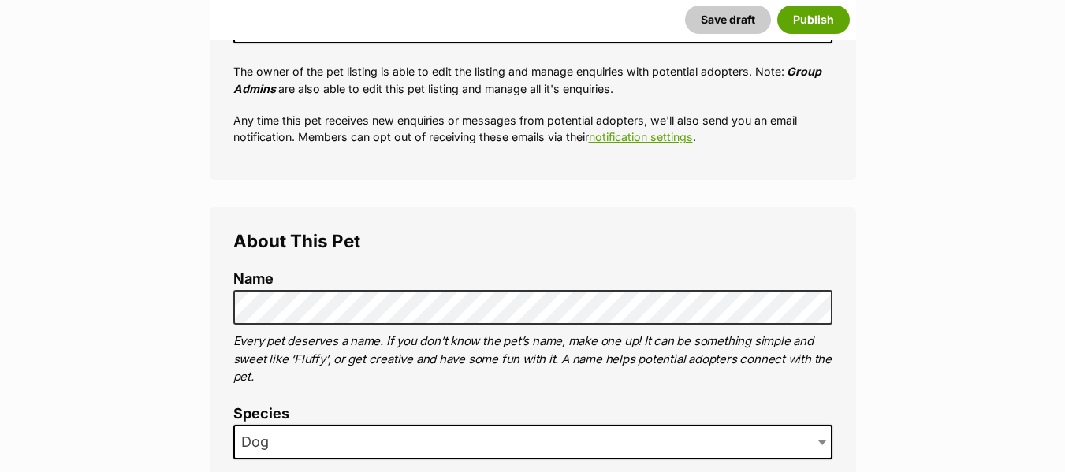
scroll to position [391, 0]
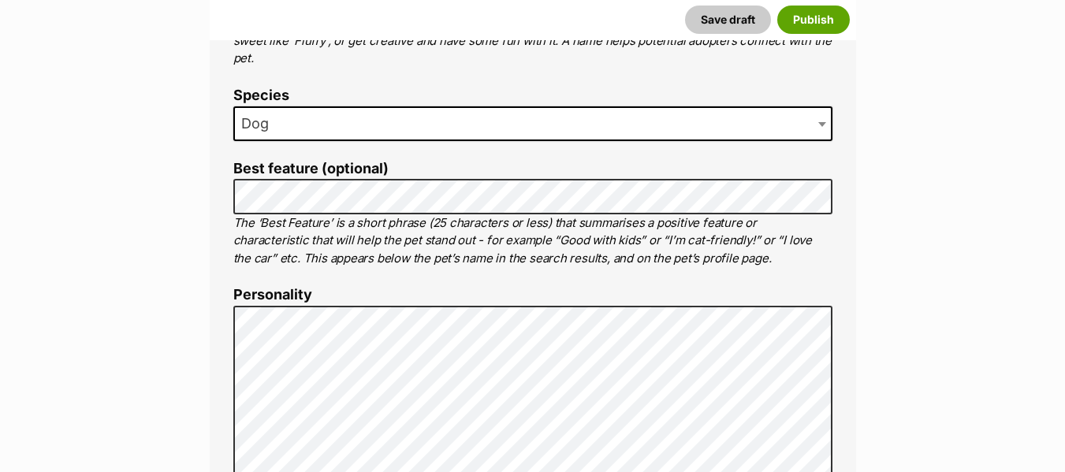
scroll to position [708, 0]
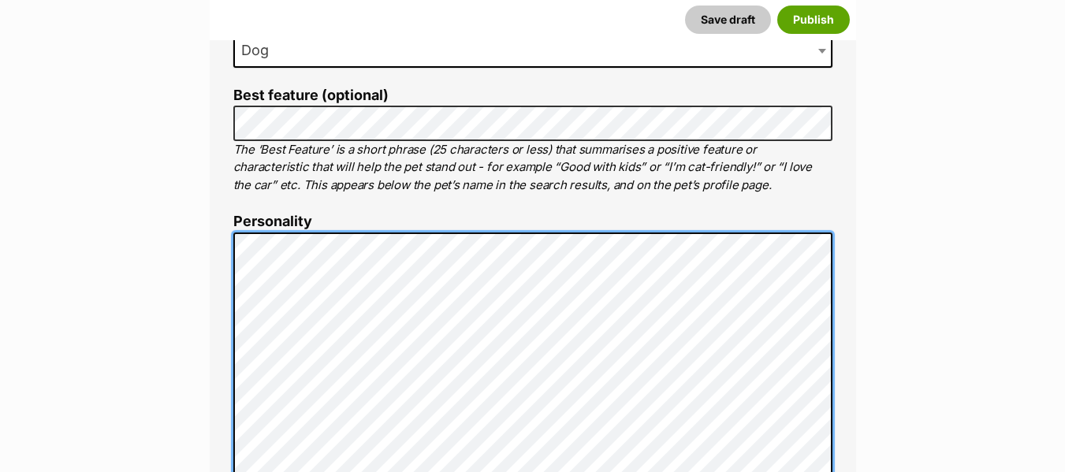
scroll to position [860, 0]
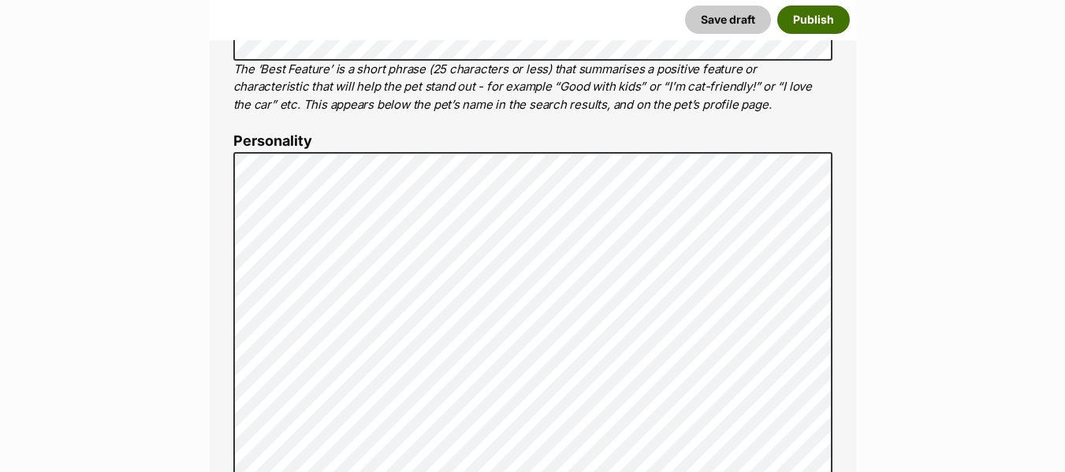
click at [823, 14] on button "Publish" at bounding box center [813, 20] width 72 height 28
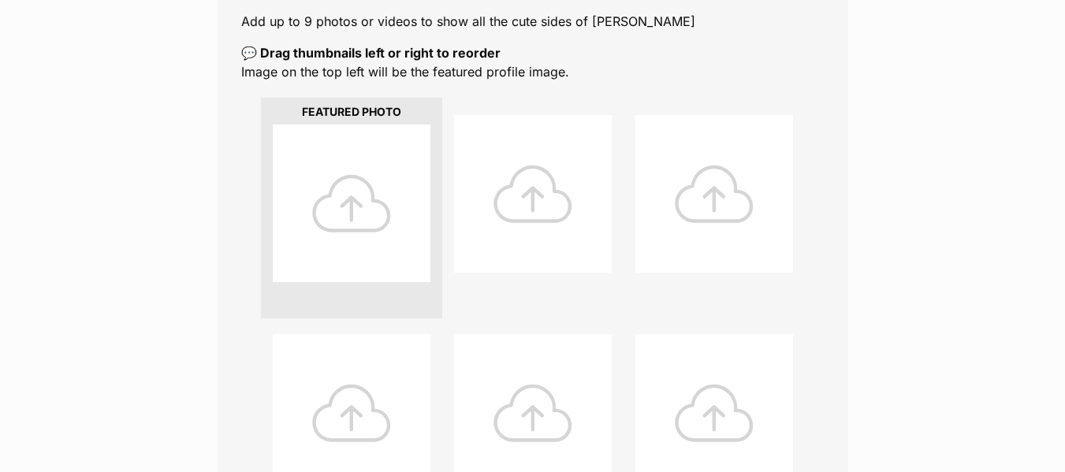
click at [357, 182] on div at bounding box center [352, 203] width 158 height 158
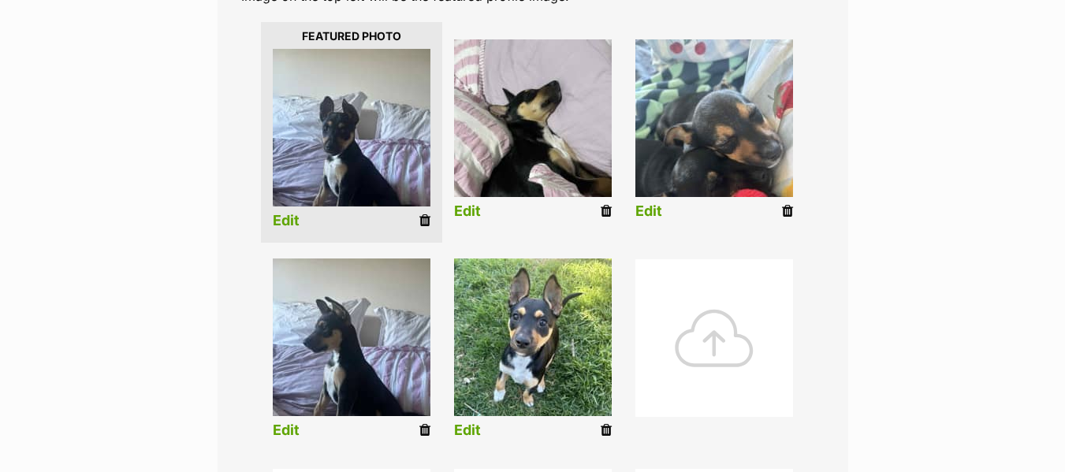
scroll to position [385, 0]
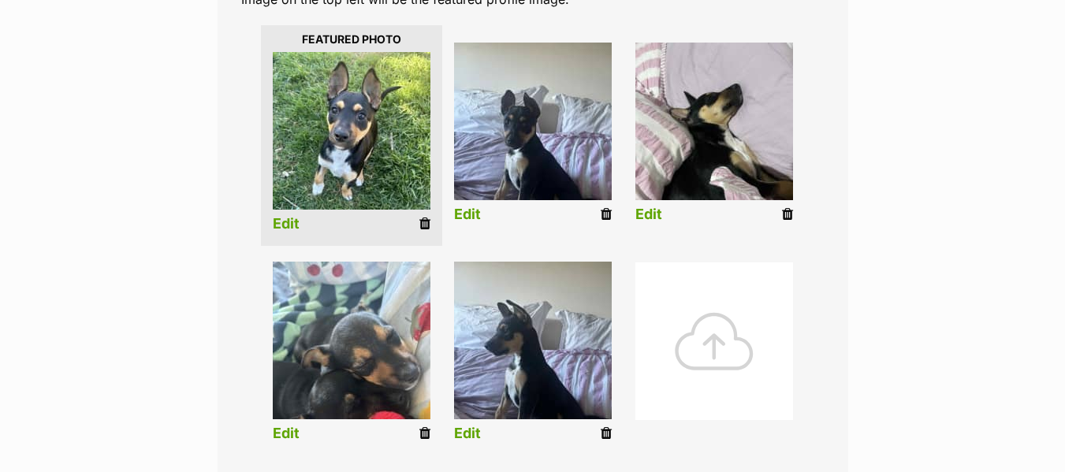
click at [470, 217] on link "Edit" at bounding box center [467, 214] width 27 height 17
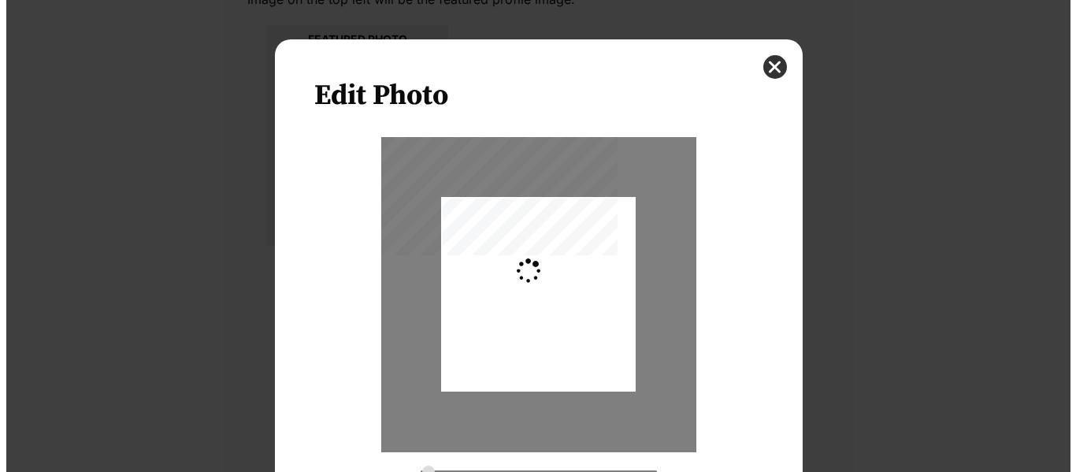
scroll to position [0, 0]
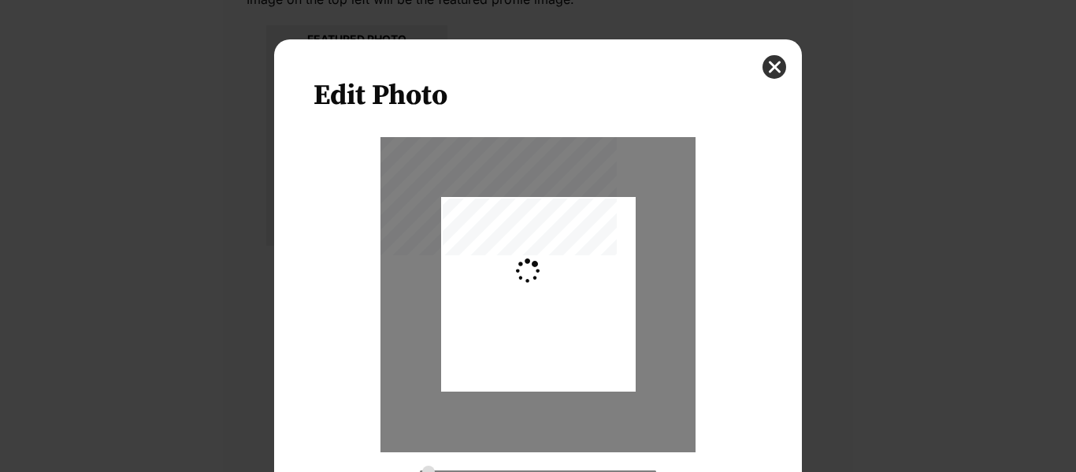
type input "0.2744"
drag, startPoint x: 540, startPoint y: 315, endPoint x: 543, endPoint y: 276, distance: 39.5
click at [543, 276] on div "Dialog Window - Close (Press escape to close)" at bounding box center [538, 273] width 195 height 259
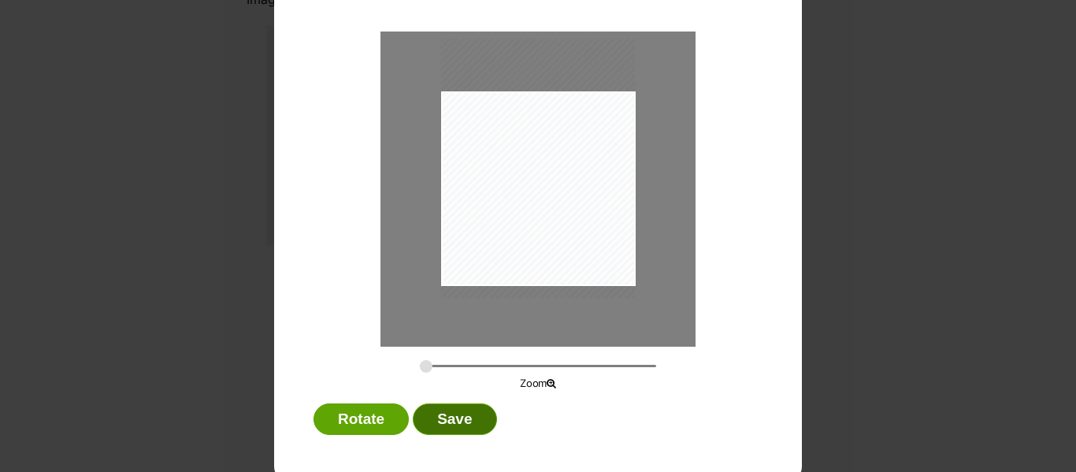
click at [425, 414] on button "Save" at bounding box center [455, 419] width 84 height 32
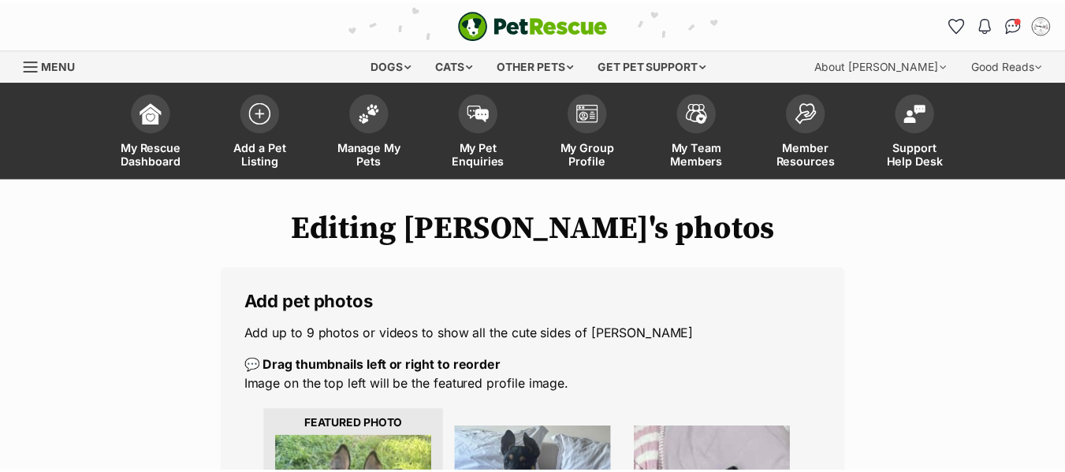
scroll to position [385, 0]
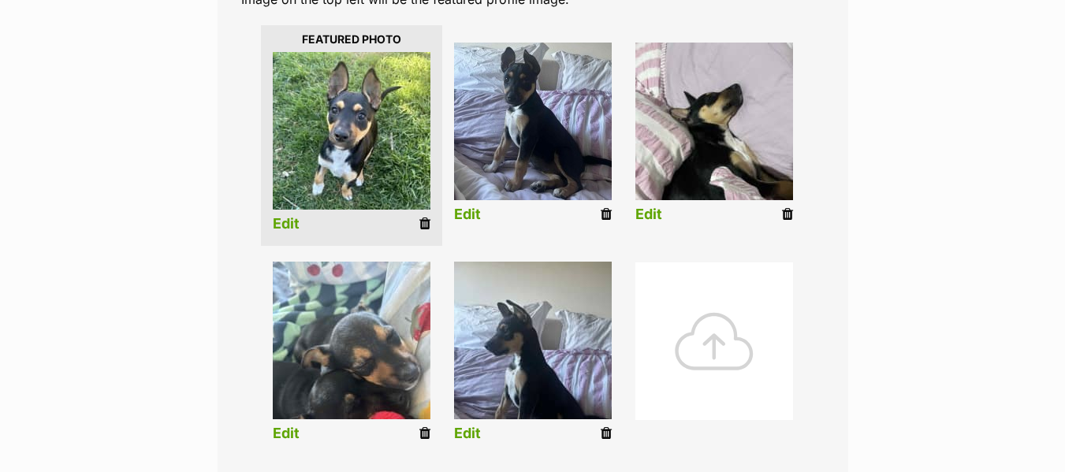
click at [645, 217] on link "Edit" at bounding box center [648, 214] width 27 height 17
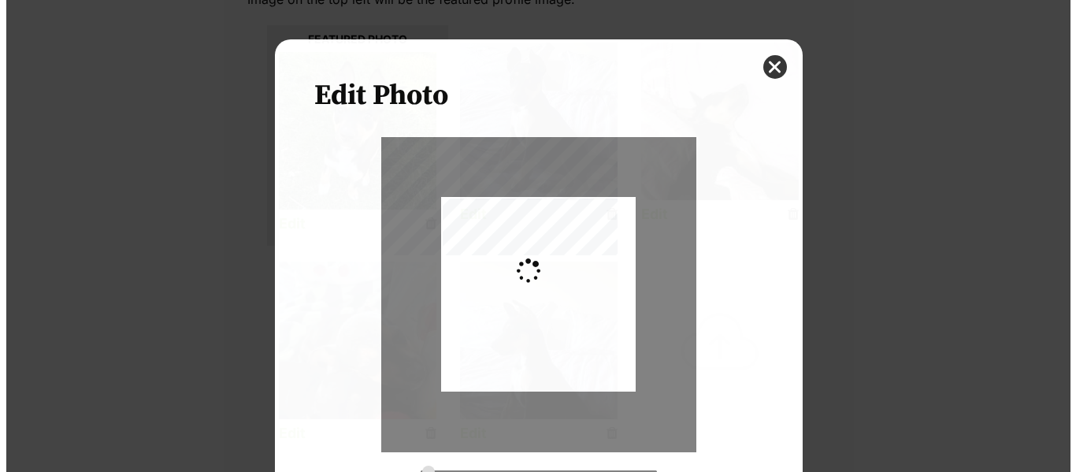
scroll to position [0, 0]
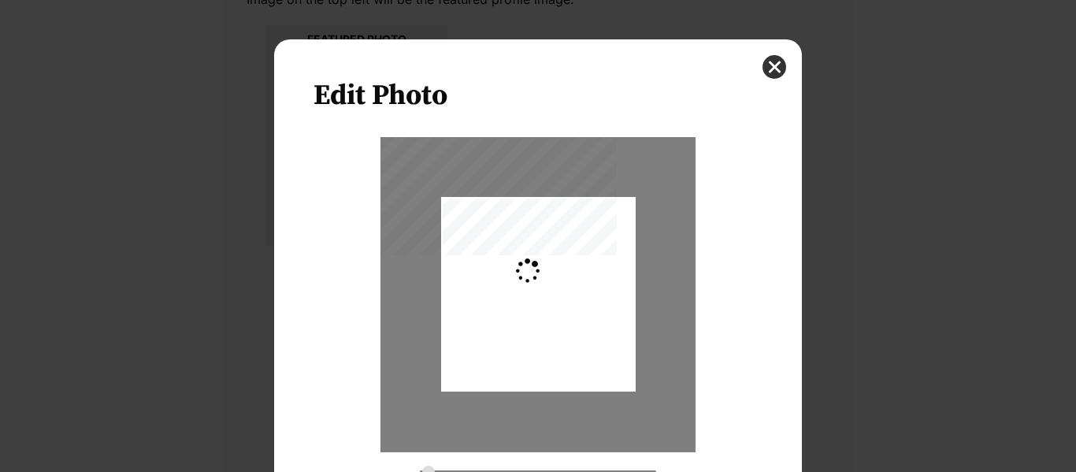
type input "0.2744"
drag, startPoint x: 556, startPoint y: 283, endPoint x: 556, endPoint y: 258, distance: 24.4
click at [556, 258] on div "Dialog Window - Close (Press escape to close)" at bounding box center [538, 276] width 195 height 259
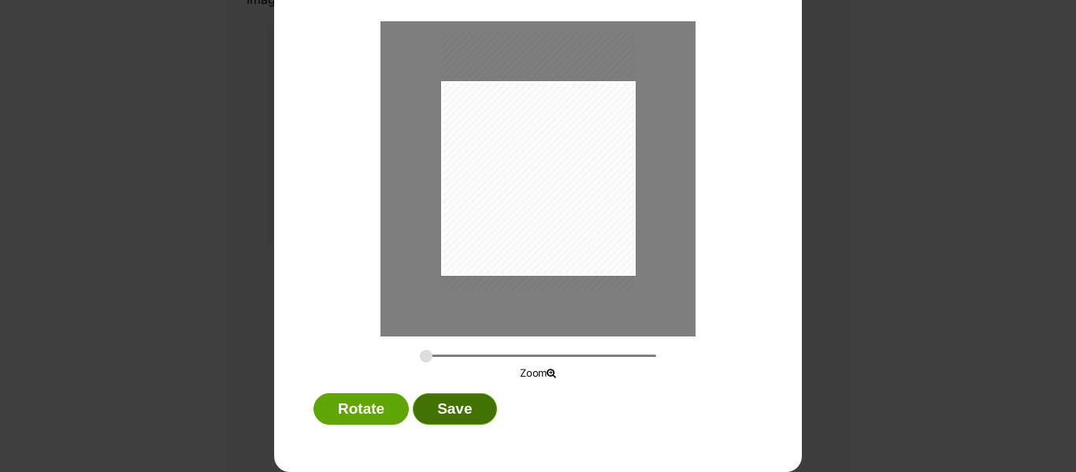
click at [431, 397] on button "Save" at bounding box center [455, 409] width 84 height 32
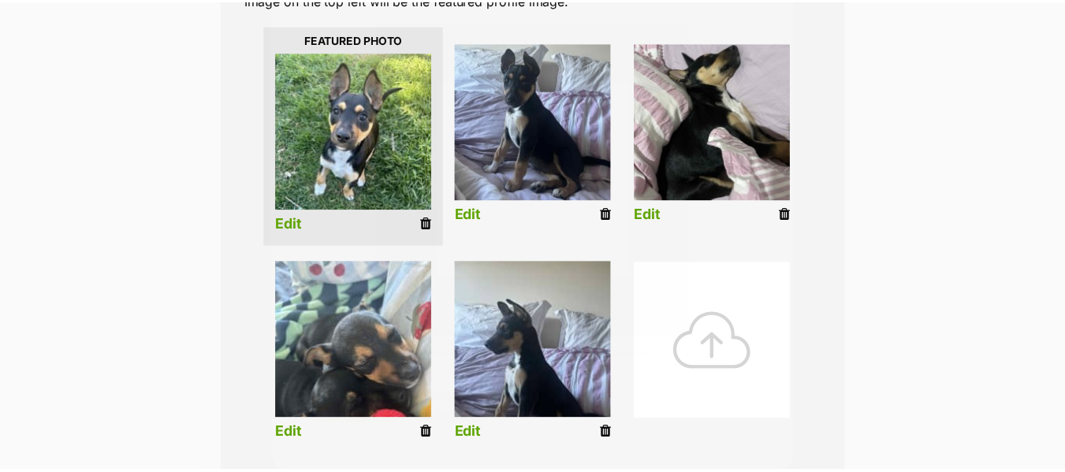
scroll to position [385, 0]
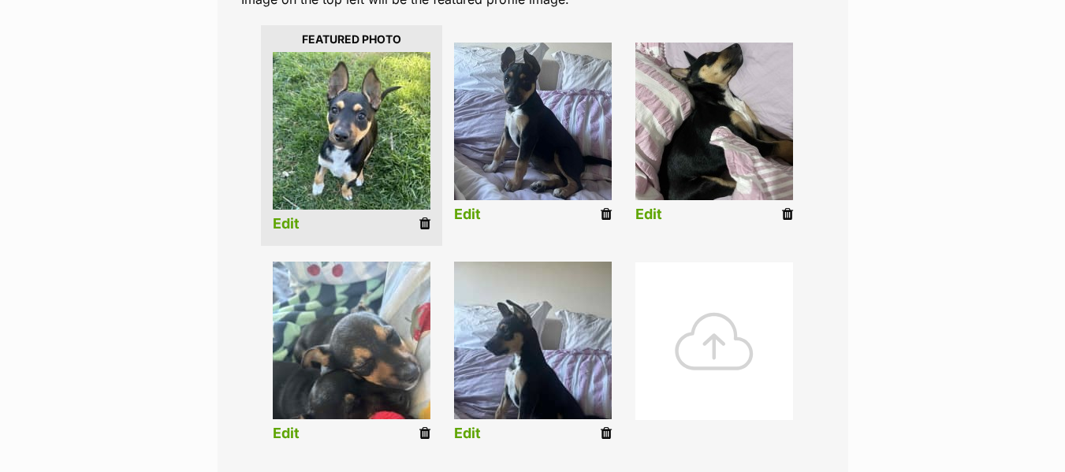
click at [295, 439] on link "Edit" at bounding box center [286, 433] width 27 height 17
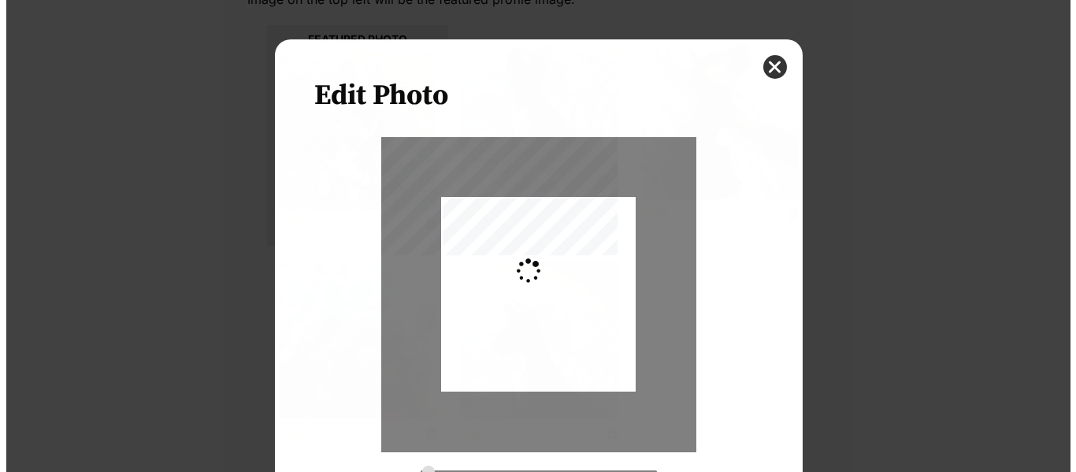
scroll to position [0, 0]
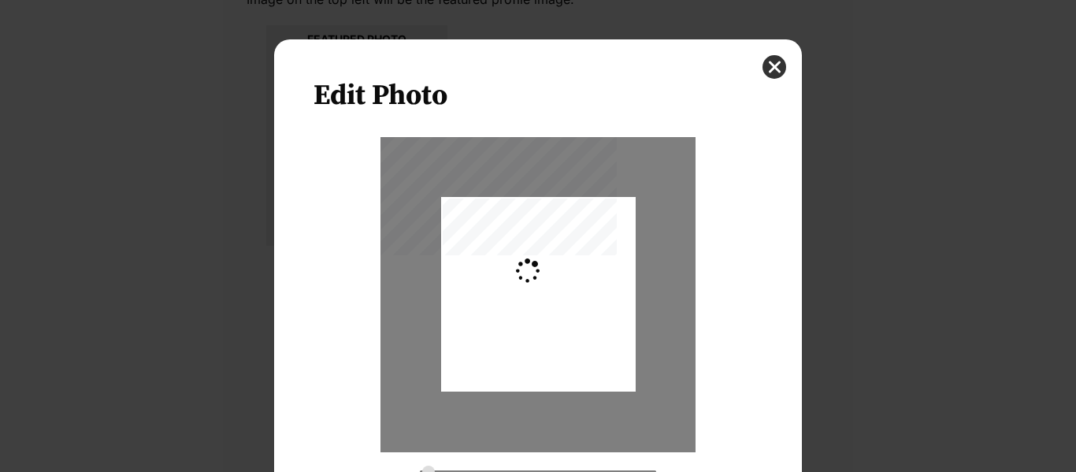
type input "0.2744"
drag, startPoint x: 527, startPoint y: 314, endPoint x: 526, endPoint y: 255, distance: 59.1
click at [526, 255] on div "Dialog Window - Close (Press escape to close)" at bounding box center [538, 261] width 195 height 259
drag, startPoint x: 572, startPoint y: 313, endPoint x: 574, endPoint y: 337, distance: 24.5
click at [574, 337] on div "Dialog Window - Close (Press escape to close)" at bounding box center [537, 286] width 195 height 259
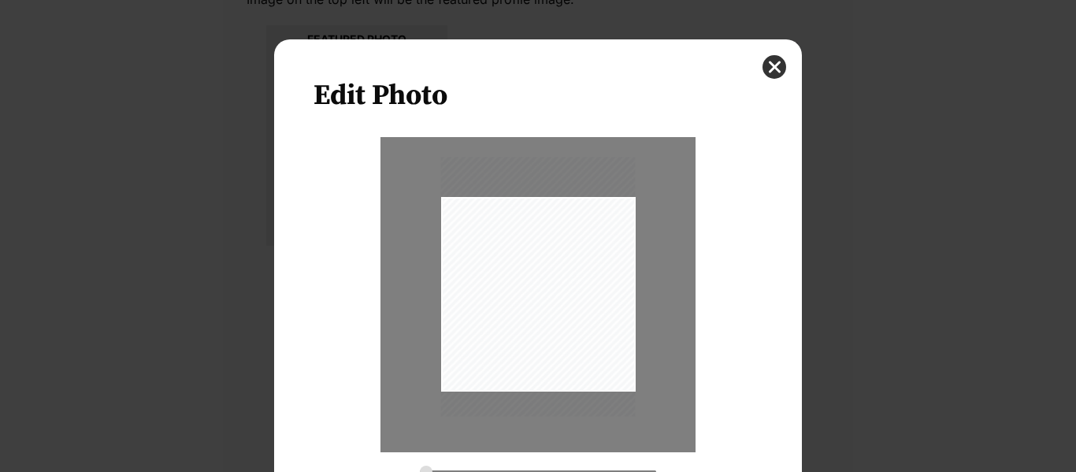
scroll to position [104, 0]
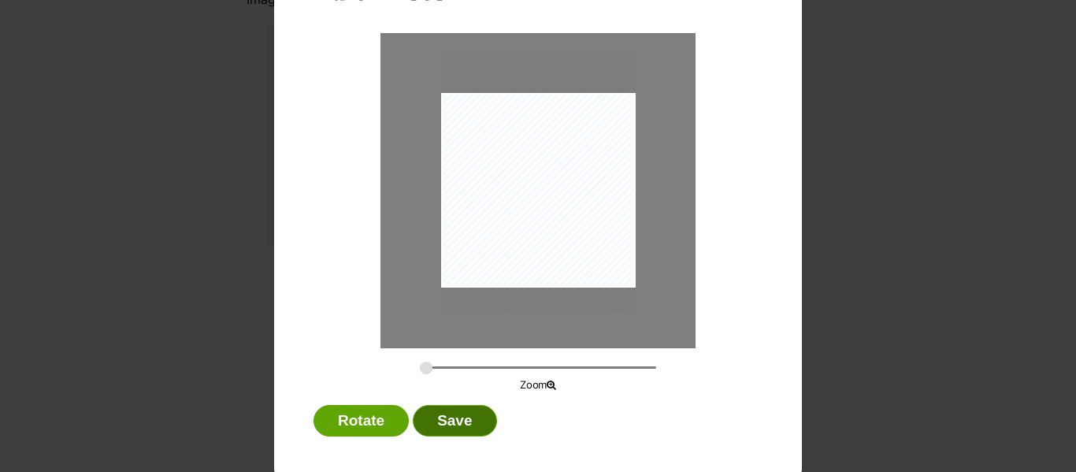
click at [425, 425] on button "Save" at bounding box center [455, 421] width 84 height 32
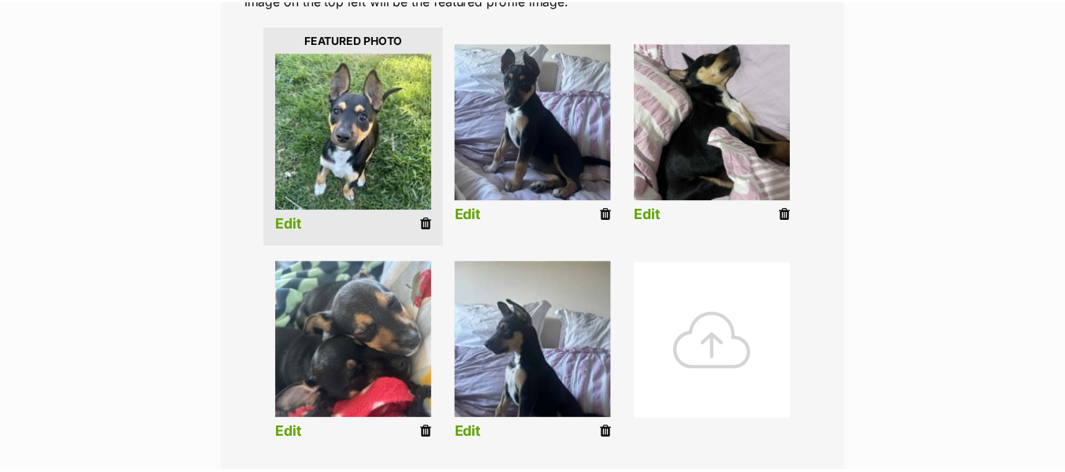
scroll to position [385, 0]
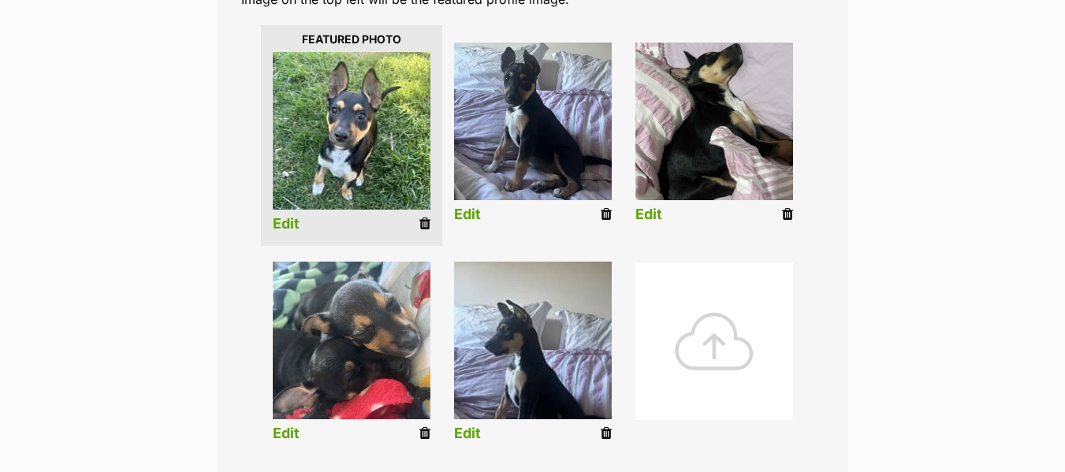
click at [477, 431] on link "Edit" at bounding box center [467, 433] width 27 height 17
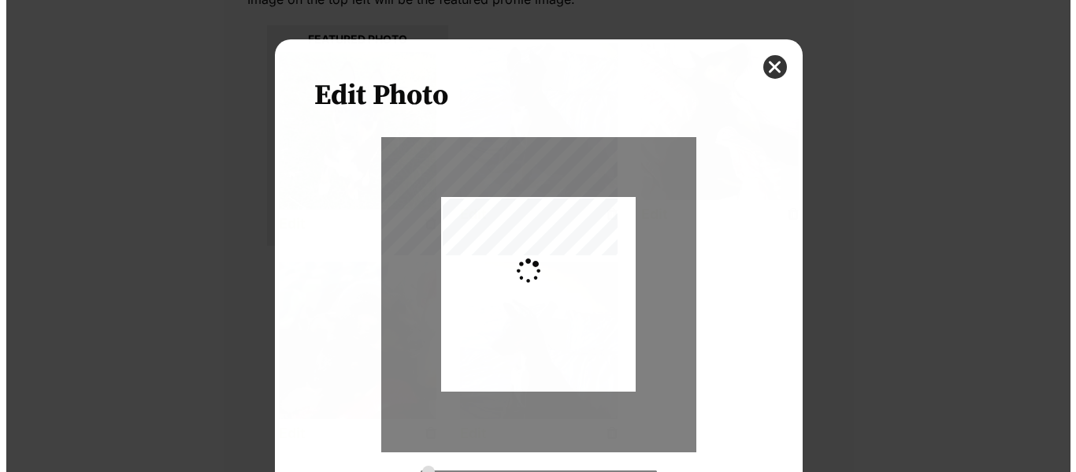
scroll to position [0, 0]
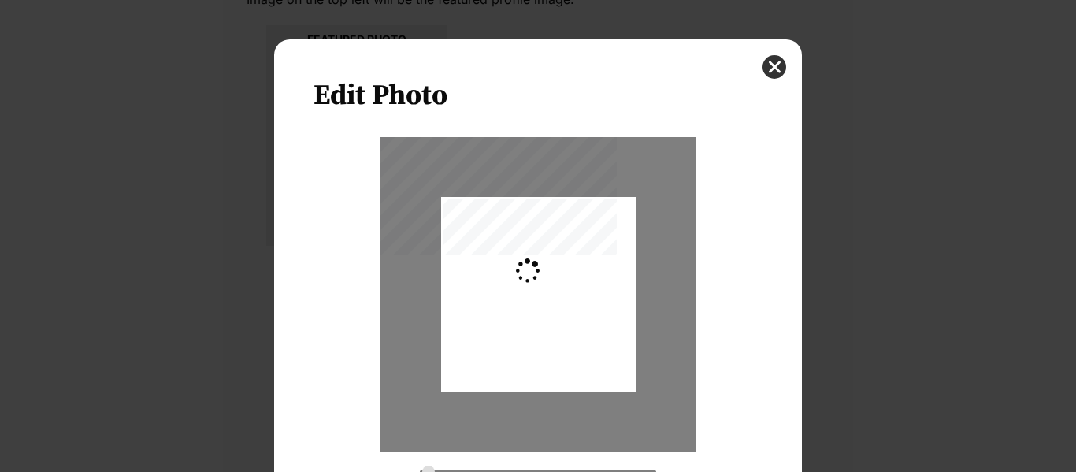
type input "0.2744"
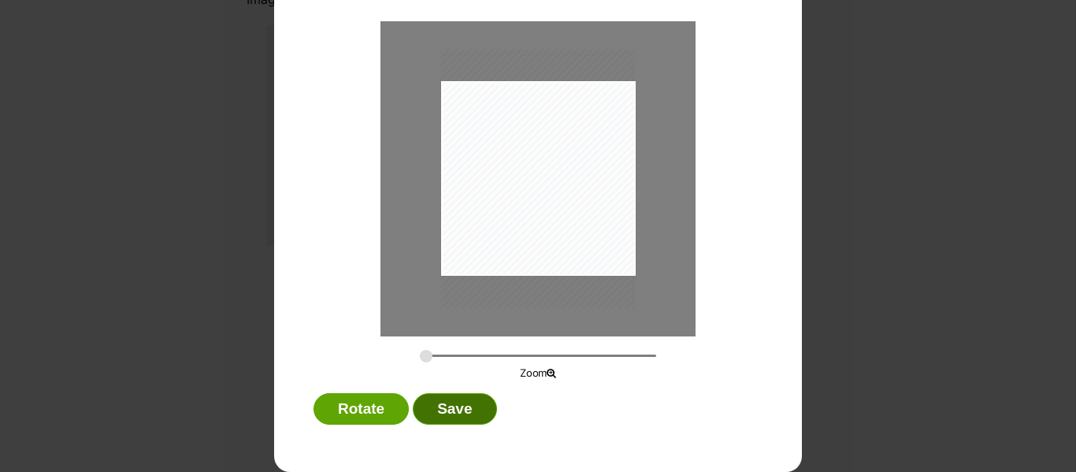
click at [413, 415] on button "Save" at bounding box center [455, 409] width 84 height 32
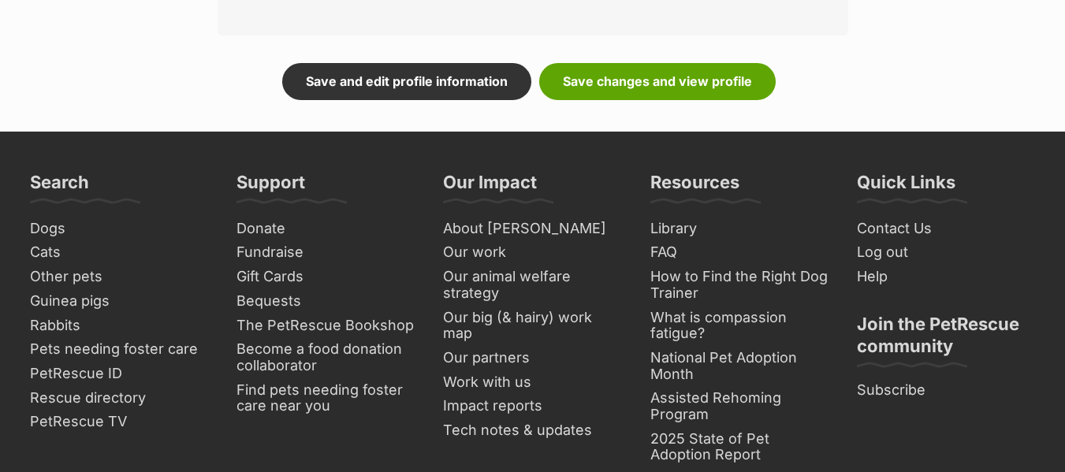
scroll to position [1143, 0]
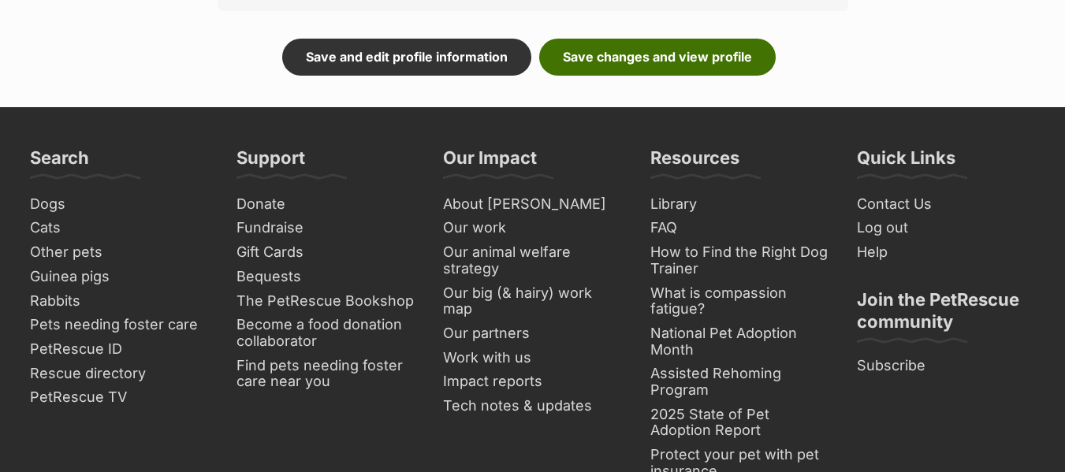
click at [629, 43] on link "Save changes and view profile" at bounding box center [657, 57] width 236 height 36
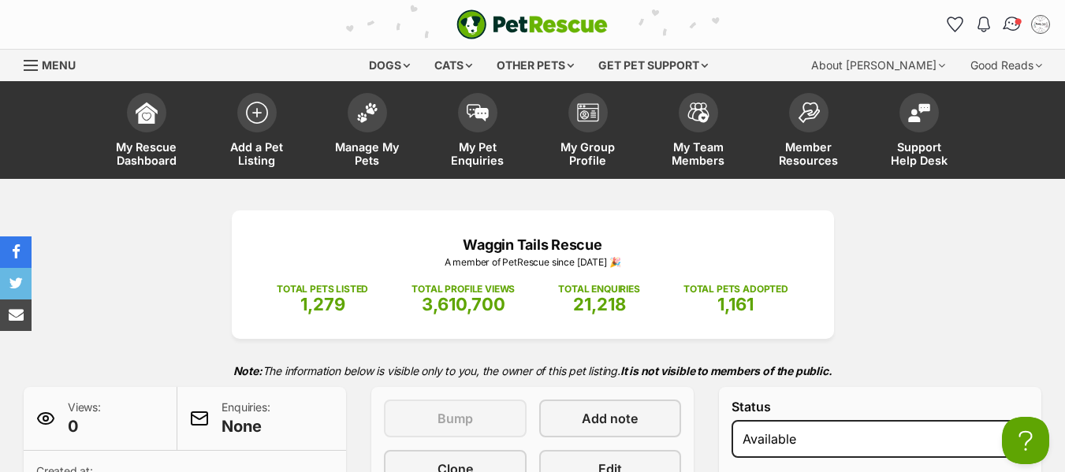
click at [1018, 23] on span "Conversations" at bounding box center [1018, 21] width 8 height 8
